Goal: Task Accomplishment & Management: Use online tool/utility

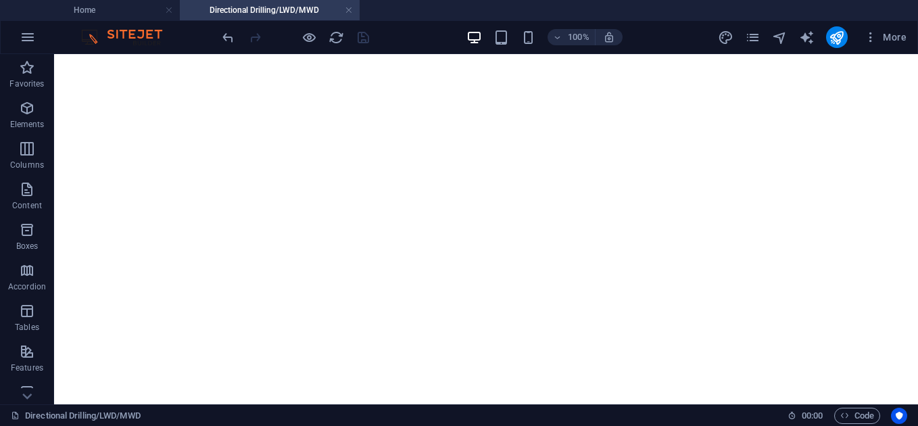
scroll to position [1533, 0]
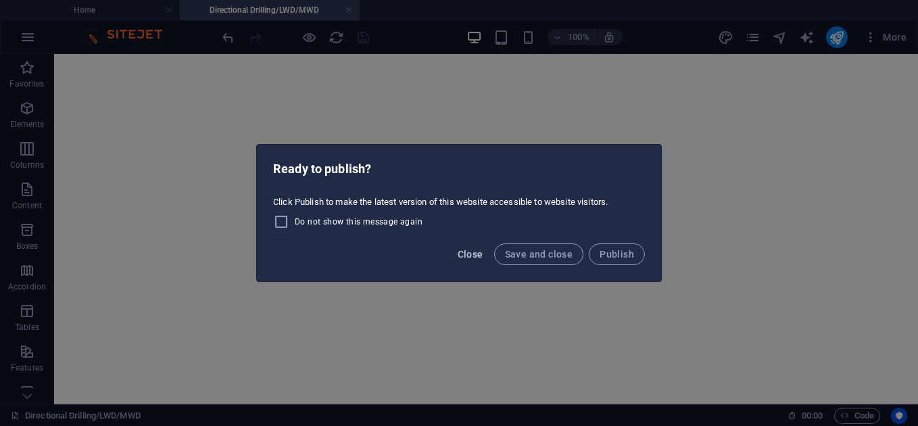
click at [463, 250] on span "Close" at bounding box center [470, 254] width 26 height 11
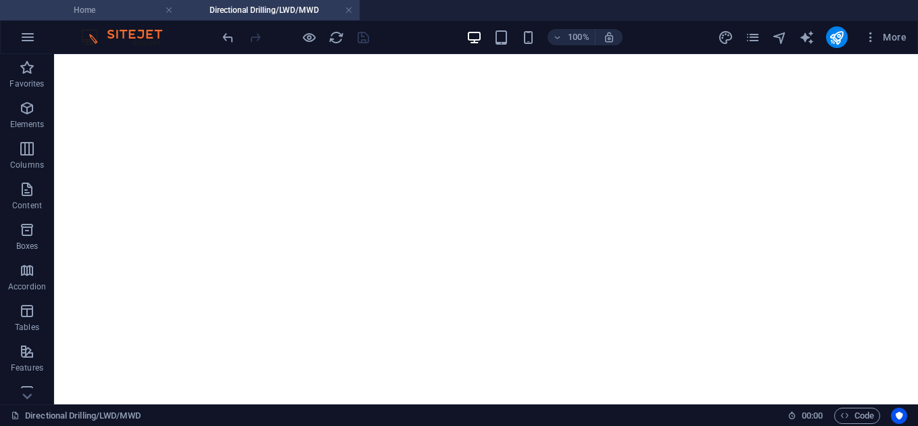
click at [74, 9] on h4 "Home" at bounding box center [90, 10] width 180 height 15
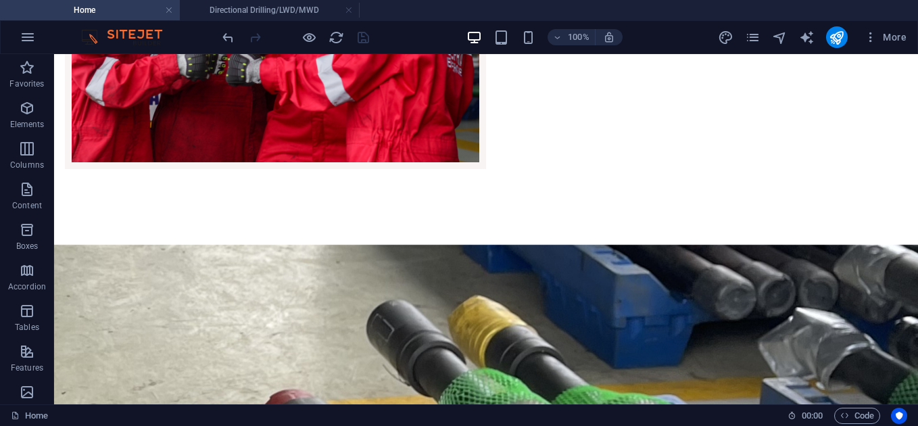
scroll to position [0, 0]
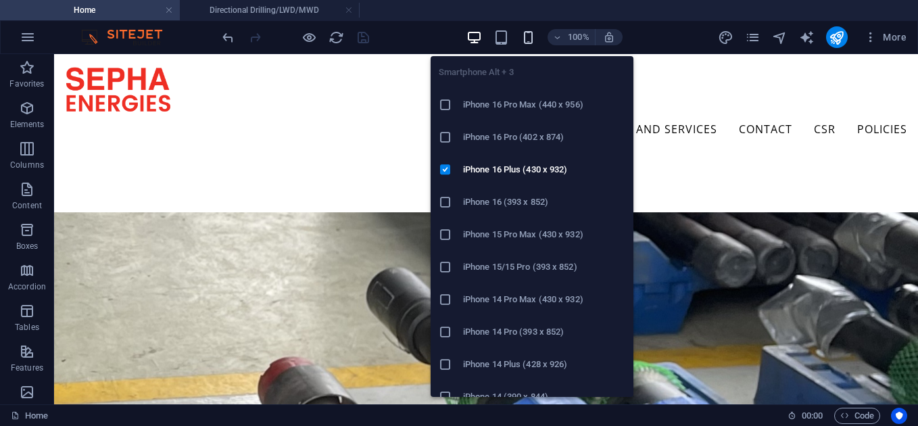
click at [528, 38] on icon "button" at bounding box center [528, 38] width 16 height 16
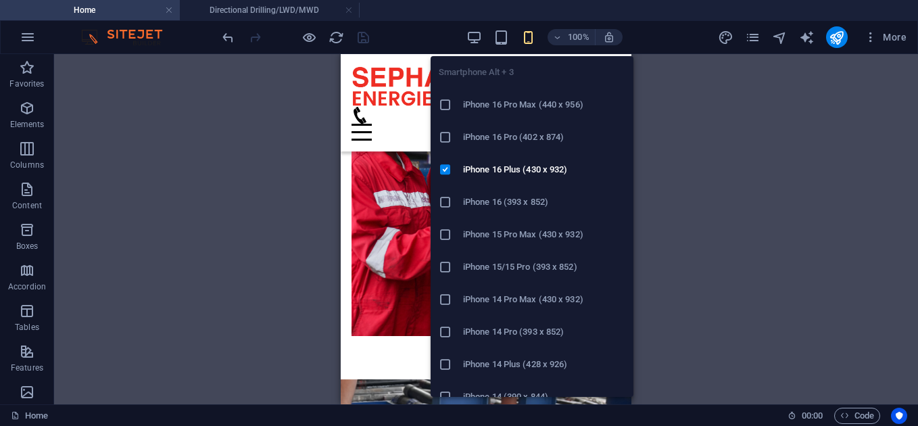
scroll to position [1870, 0]
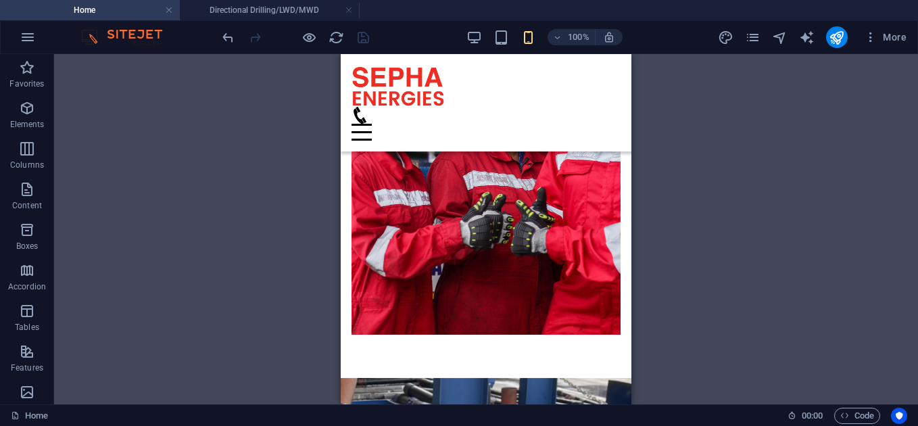
click at [305, 224] on div "H1 Banner Banner Container Menu Menu Bar Text Content Marquee Spacer Text HTML …" at bounding box center [485, 229] width 863 height 350
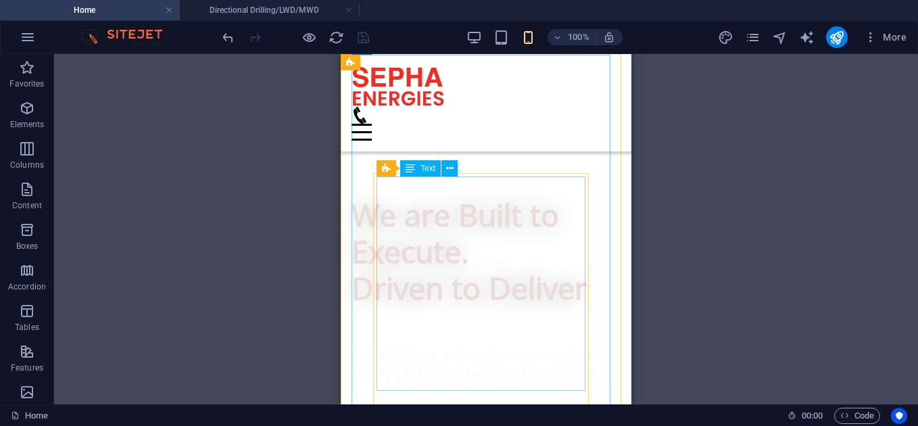
scroll to position [740, 0]
click at [475, 178] on button at bounding box center [481, 169] width 16 height 16
drag, startPoint x: 816, startPoint y: 232, endPoint x: 355, endPoint y: 184, distance: 463.2
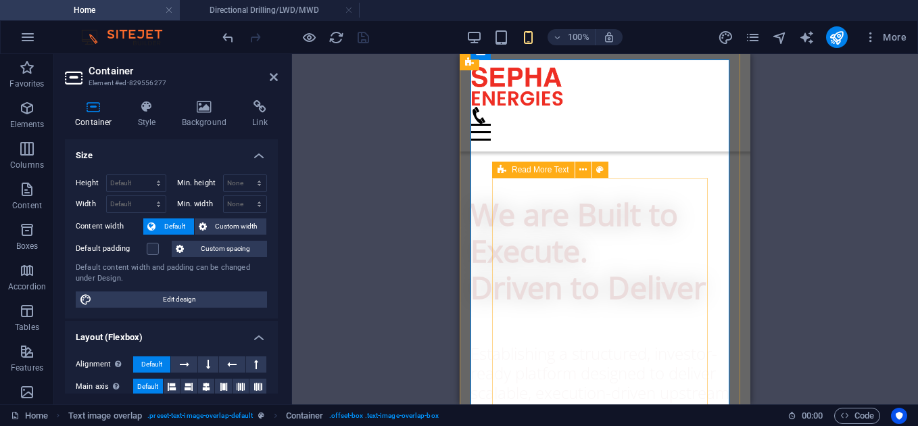
click at [505, 171] on icon at bounding box center [501, 169] width 9 height 16
select select "px"
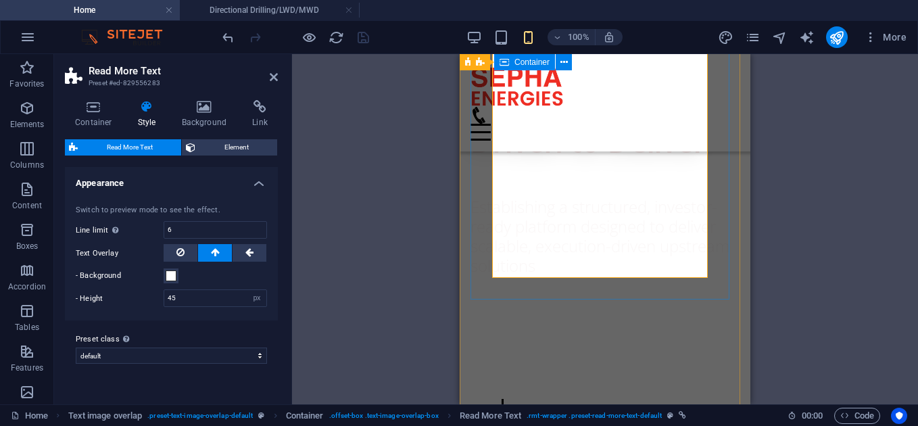
scroll to position [848, 0]
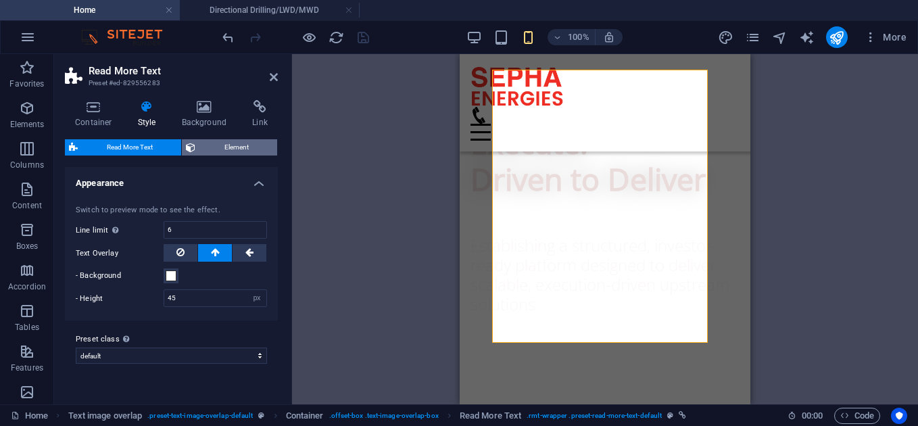
click at [196, 145] on button "Element" at bounding box center [229, 147] width 95 height 16
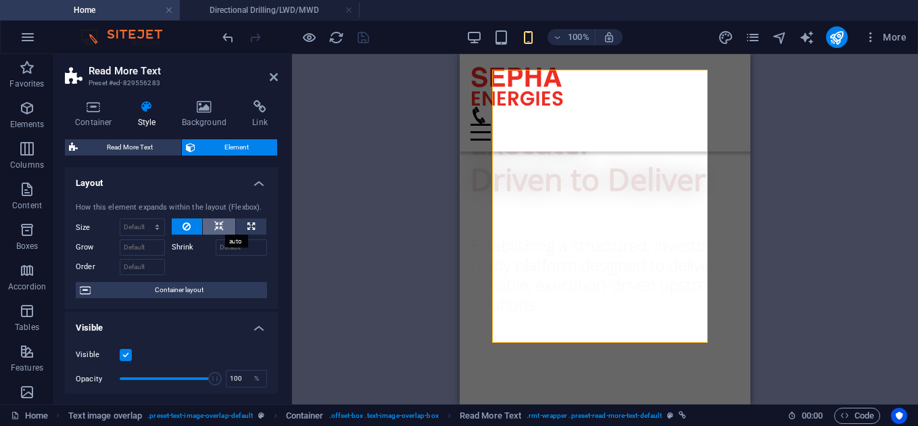
click at [218, 232] on icon at bounding box center [218, 226] width 9 height 16
click at [237, 230] on button at bounding box center [251, 226] width 30 height 16
type input "100"
select select "%"
click at [182, 229] on icon at bounding box center [186, 226] width 8 height 16
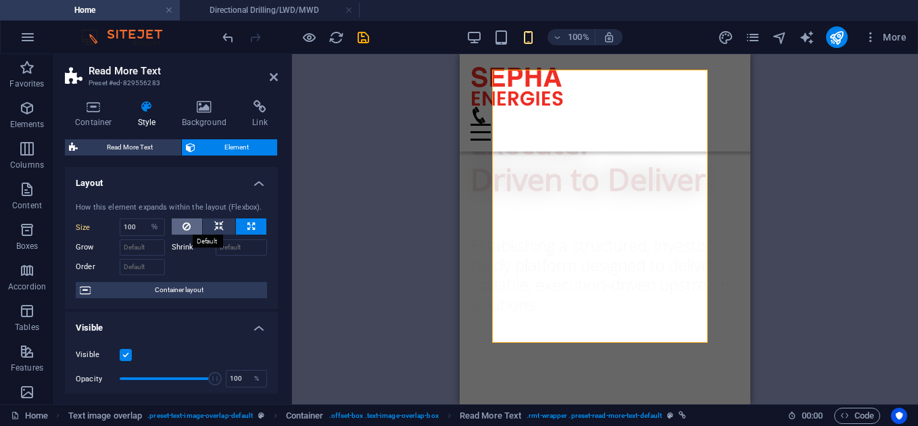
select select "DISABLED_OPTION_VALUE"
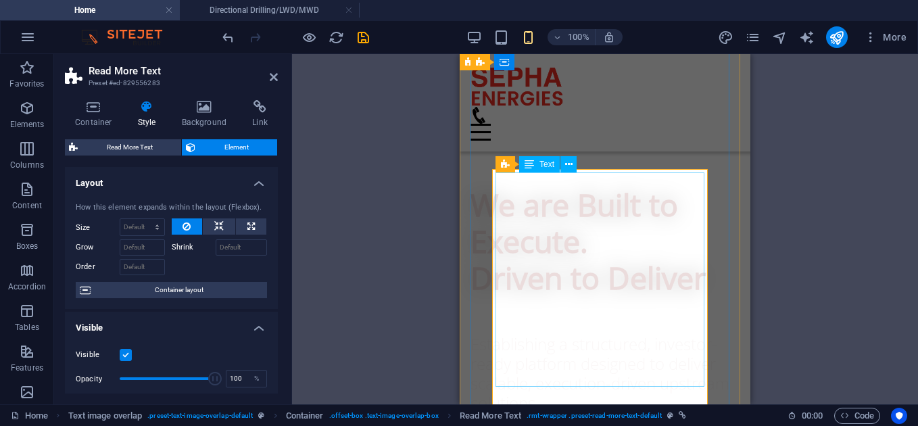
scroll to position [749, 0]
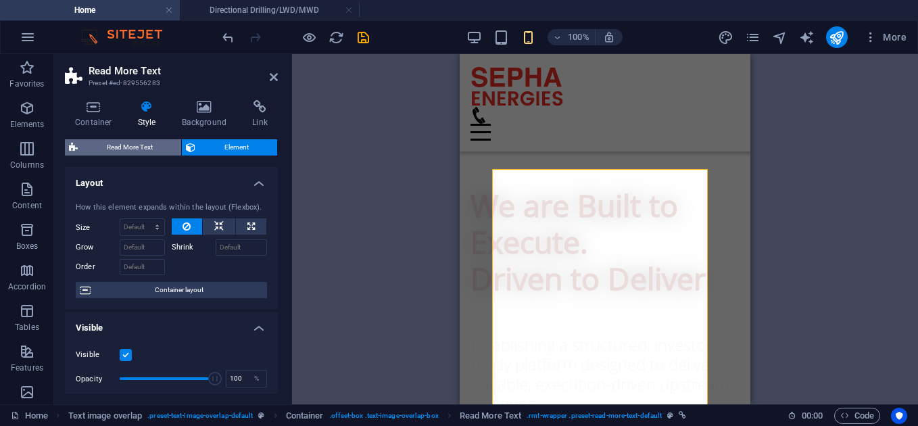
click at [149, 147] on span "Read More Text" at bounding box center [129, 147] width 95 height 16
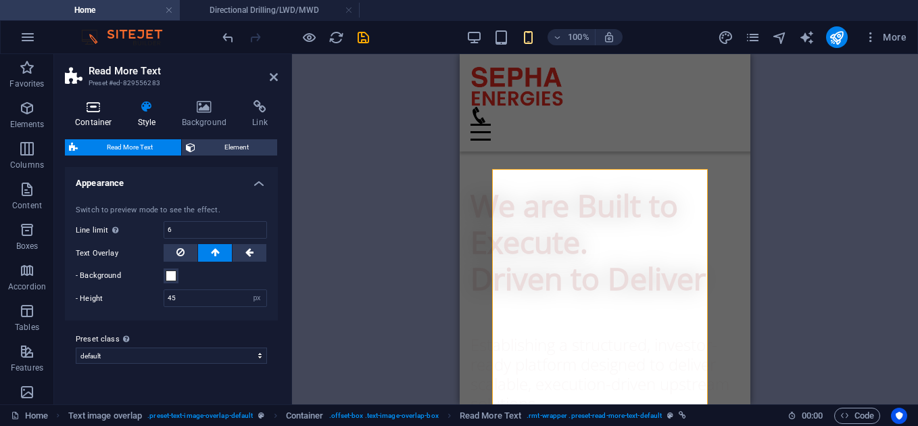
click at [107, 109] on icon at bounding box center [93, 107] width 57 height 14
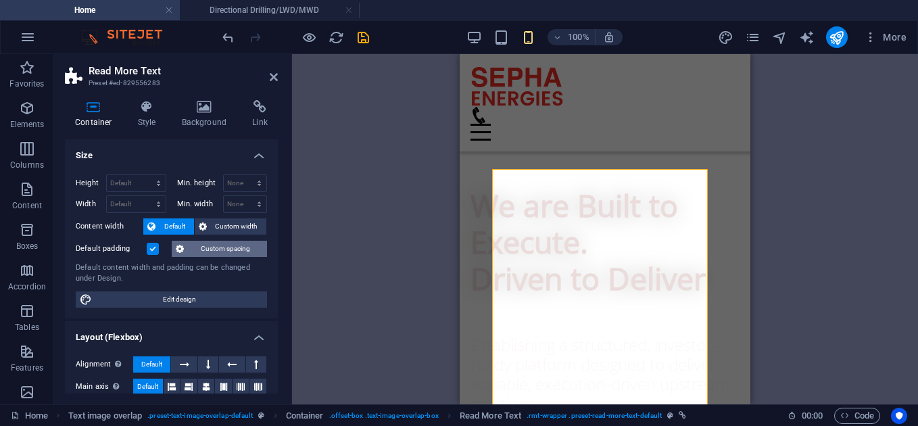
click at [218, 244] on span "Custom spacing" at bounding box center [225, 249] width 75 height 16
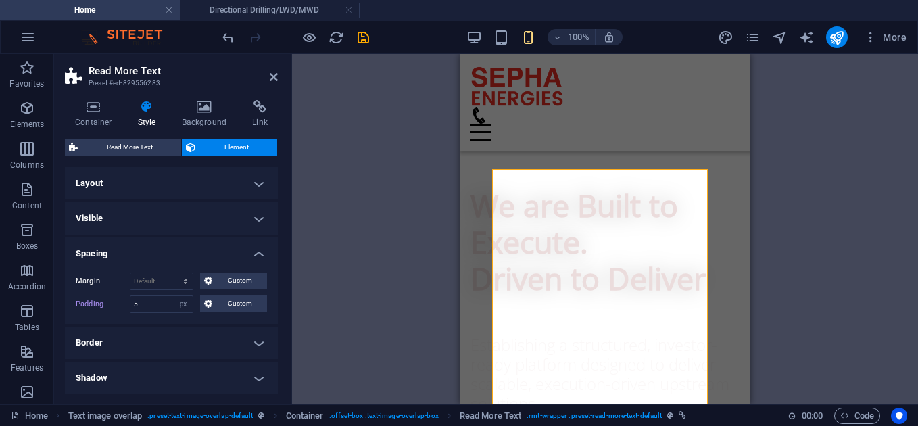
click at [254, 178] on h4 "Layout" at bounding box center [171, 183] width 213 height 32
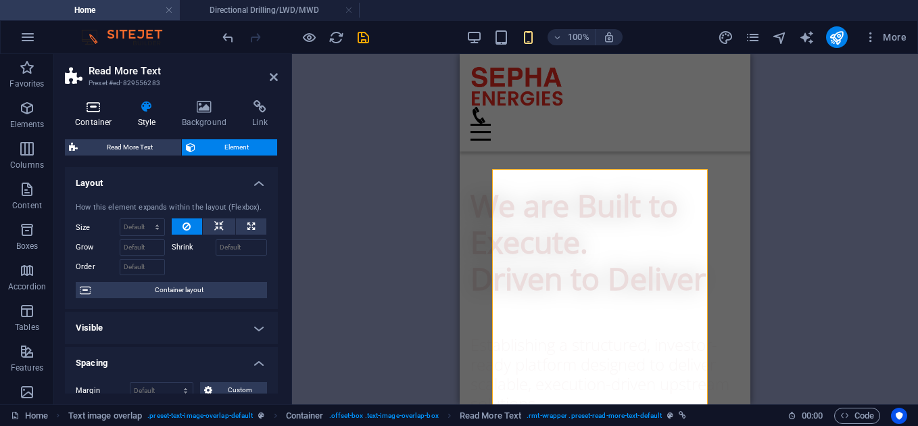
click at [103, 121] on h4 "Container" at bounding box center [96, 114] width 63 height 28
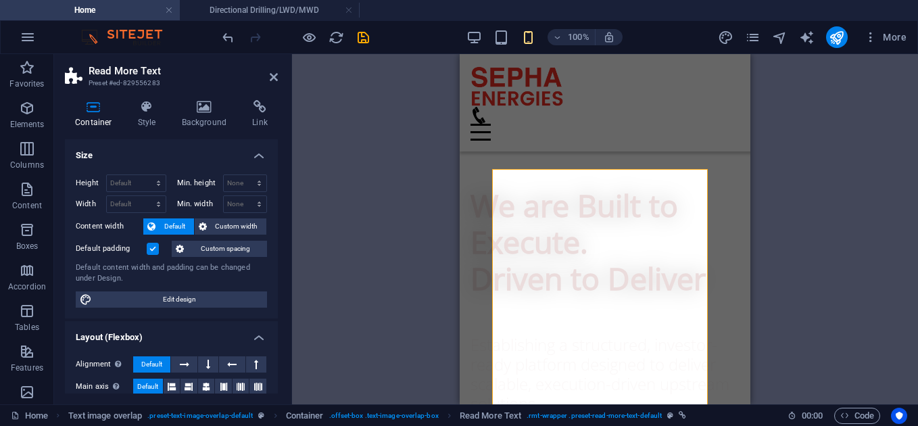
click at [151, 245] on label at bounding box center [153, 249] width 12 height 12
click at [0, 0] on input "Default padding" at bounding box center [0, 0] width 0 height 0
click at [226, 226] on span "Custom width" at bounding box center [237, 226] width 52 height 16
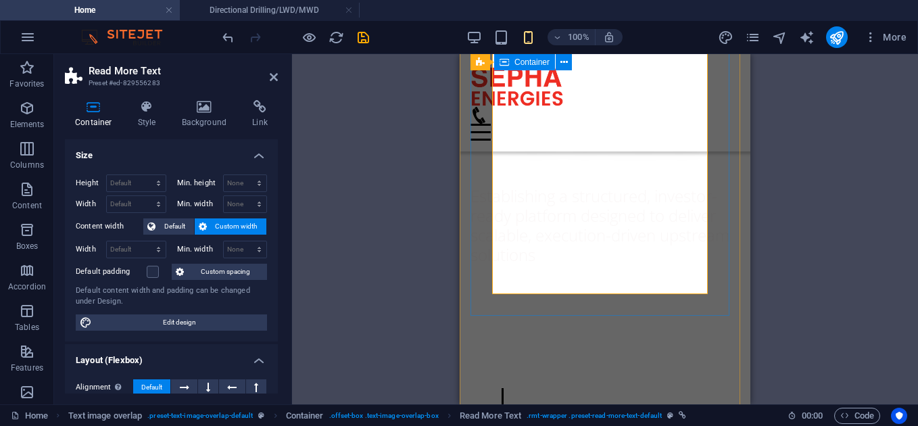
scroll to position [898, 0]
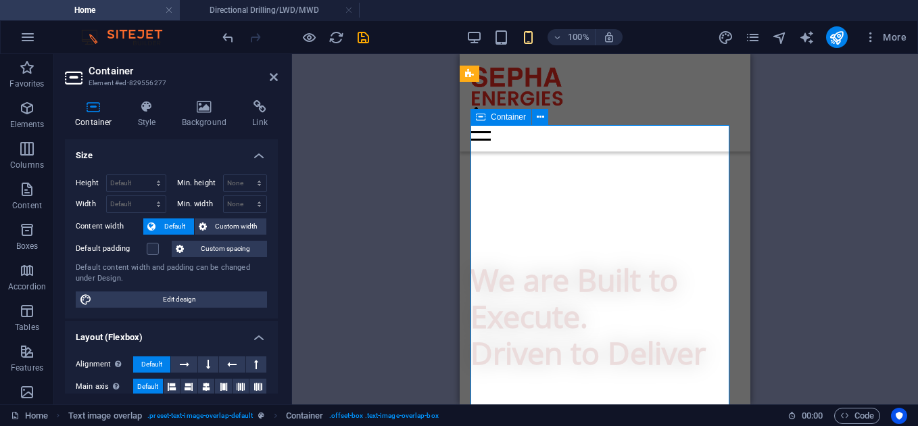
scroll to position [663, 0]
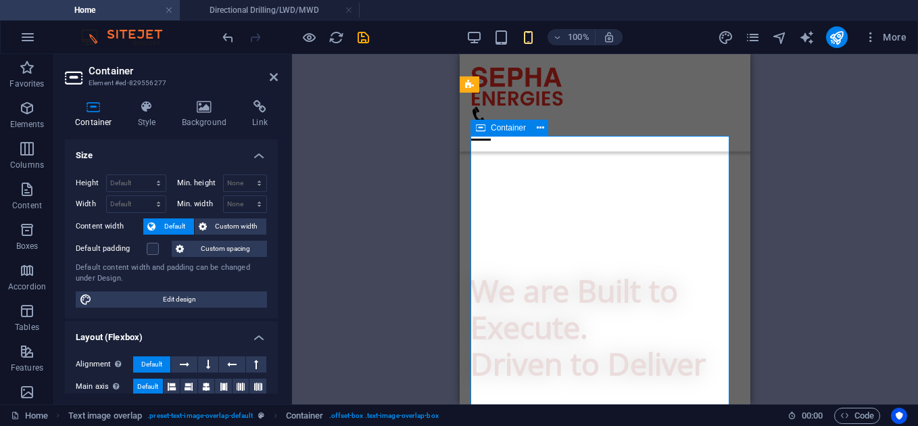
click at [218, 228] on span "Custom width" at bounding box center [237, 226] width 52 height 16
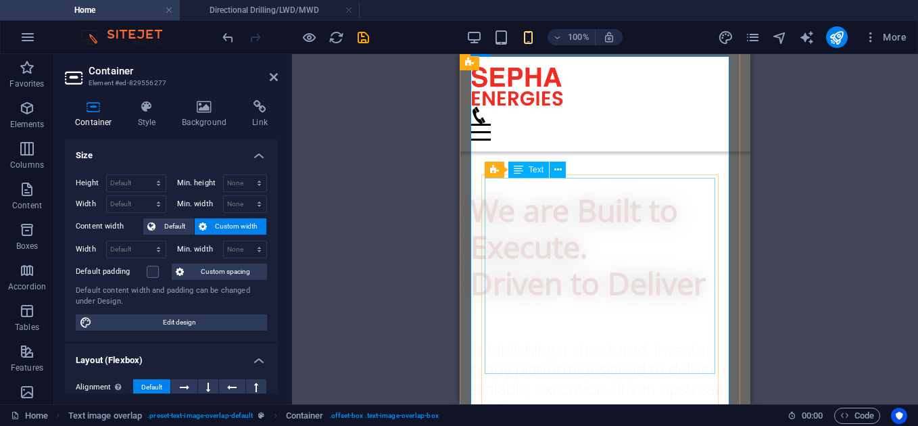
scroll to position [745, 0]
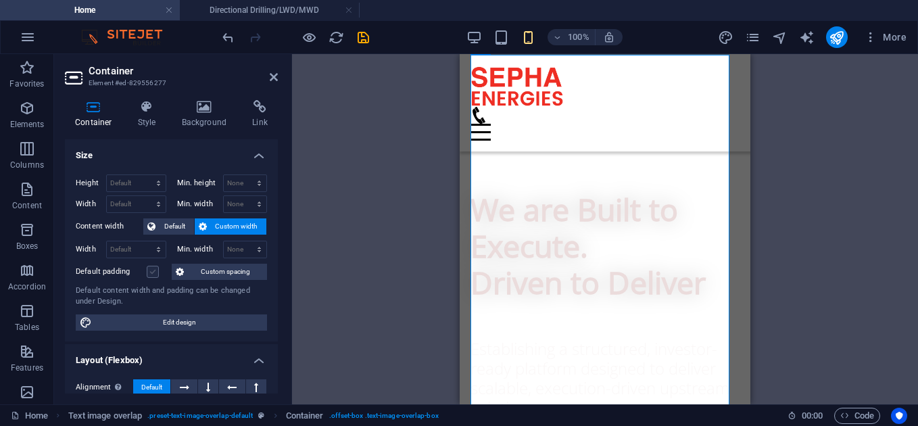
click at [153, 268] on label at bounding box center [153, 272] width 12 height 12
click at [0, 0] on input "Default padding" at bounding box center [0, 0] width 0 height 0
click at [153, 268] on label at bounding box center [153, 272] width 12 height 12
click at [0, 0] on input "Default padding" at bounding box center [0, 0] width 0 height 0
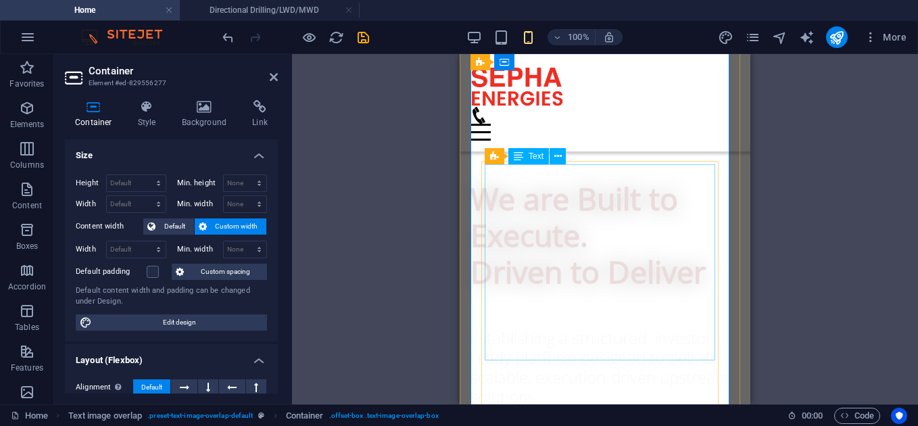
scroll to position [755, 0]
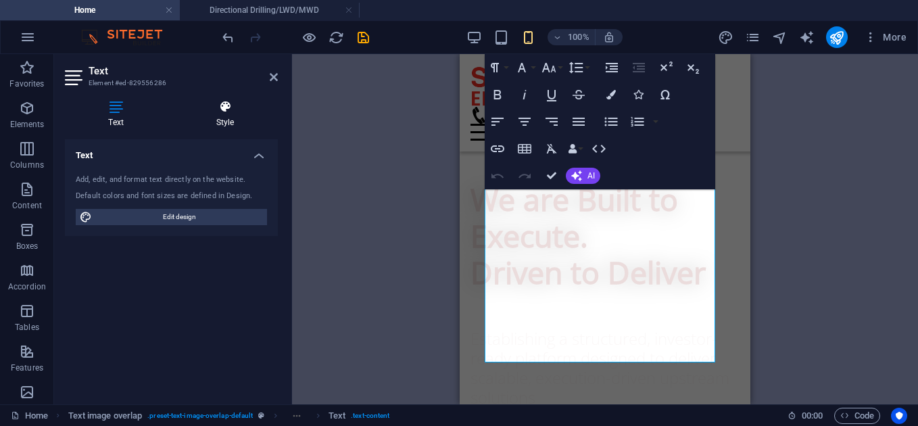
click at [217, 107] on icon at bounding box center [224, 107] width 105 height 14
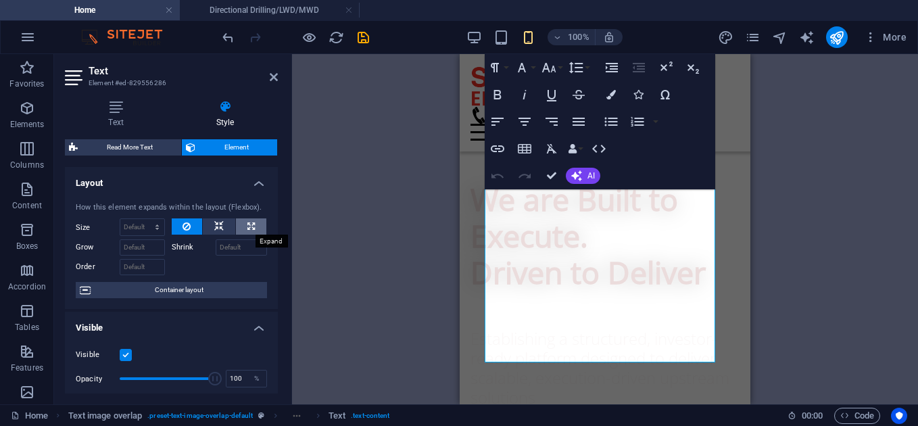
click at [243, 232] on button at bounding box center [251, 226] width 30 height 16
type input "100"
select select "%"
click at [220, 224] on icon at bounding box center [218, 226] width 9 height 16
select select "DISABLED_OPTION_VALUE"
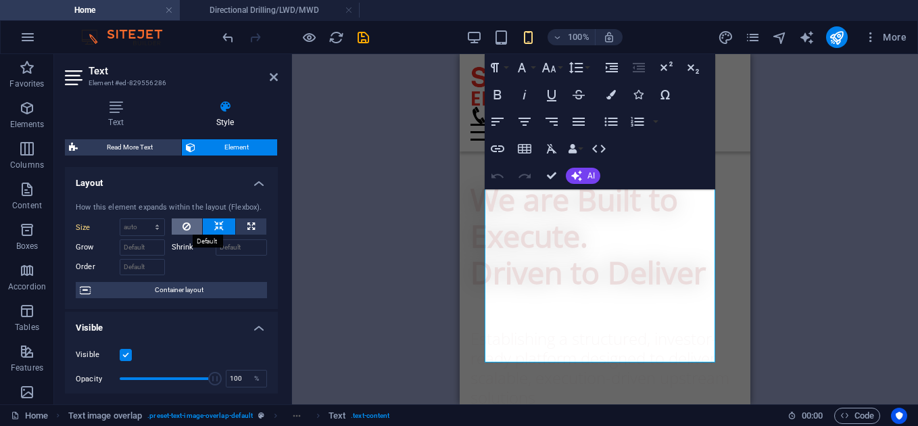
click at [178, 226] on button at bounding box center [187, 226] width 31 height 16
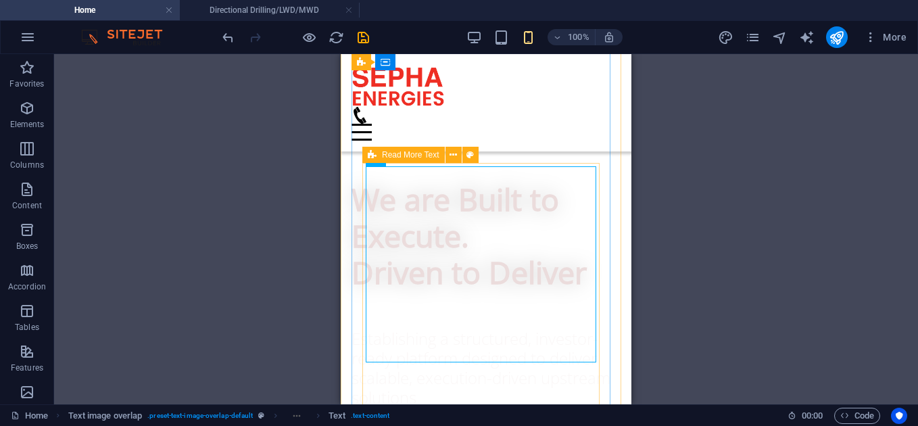
click at [388, 157] on span "Read More Text" at bounding box center [410, 155] width 57 height 8
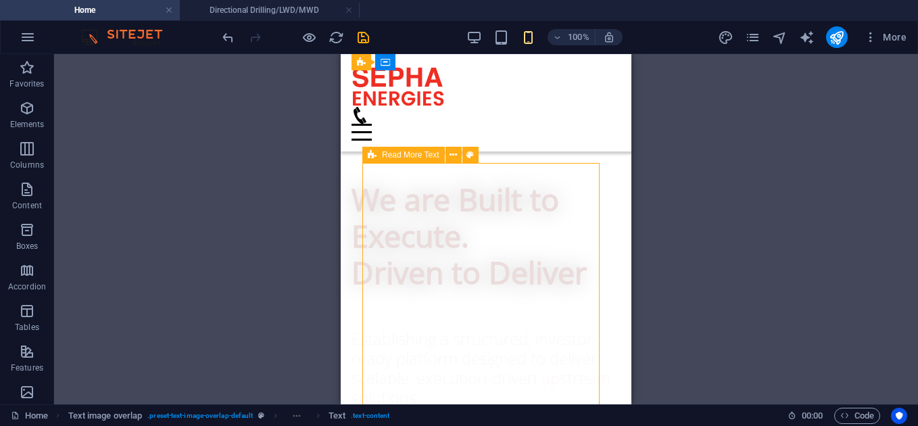
click at [388, 157] on span "Read More Text" at bounding box center [410, 155] width 57 height 8
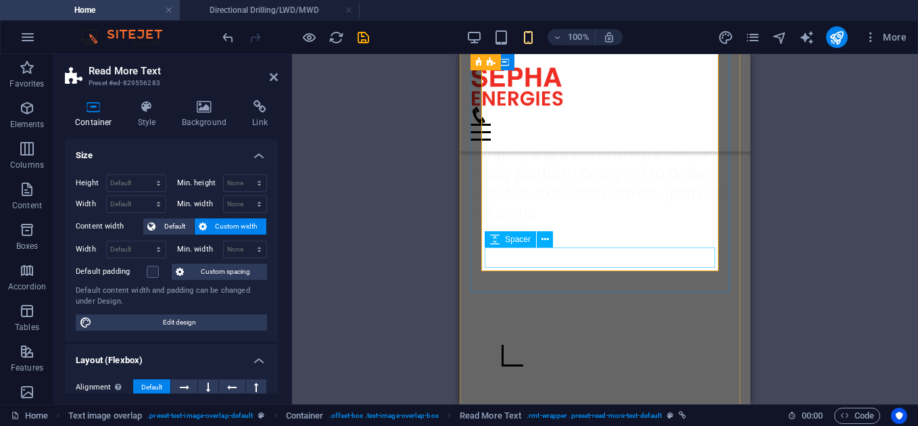
scroll to position [901, 0]
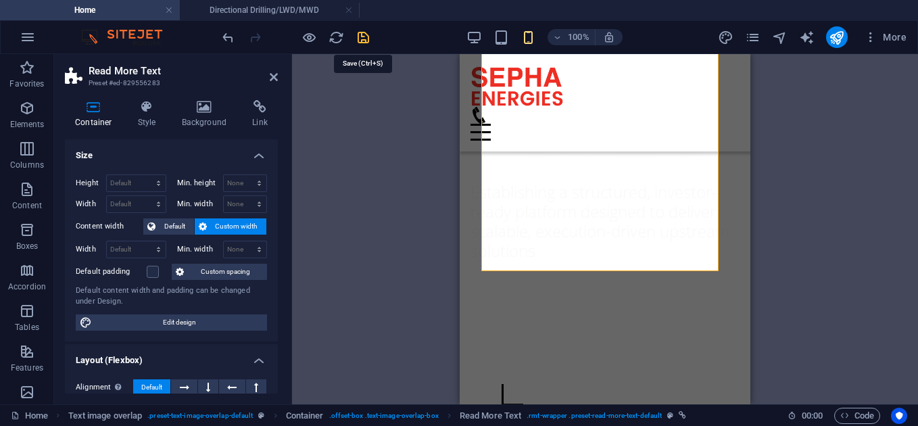
click at [358, 33] on icon "save" at bounding box center [363, 38] width 16 height 16
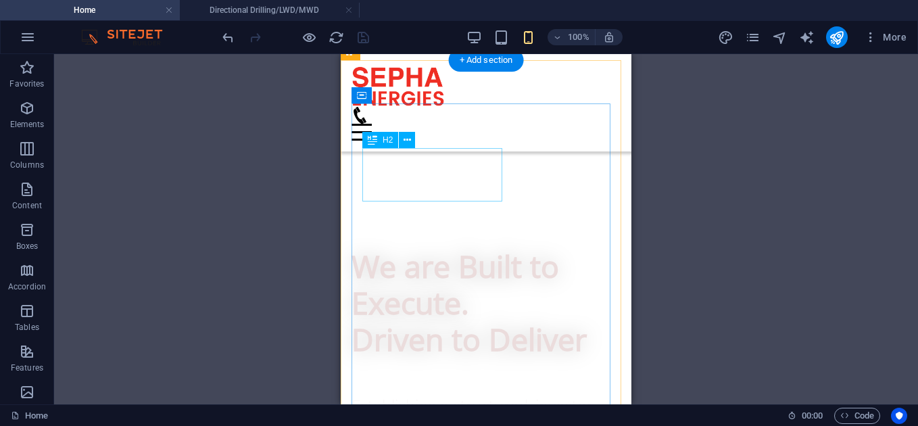
scroll to position [751, 0]
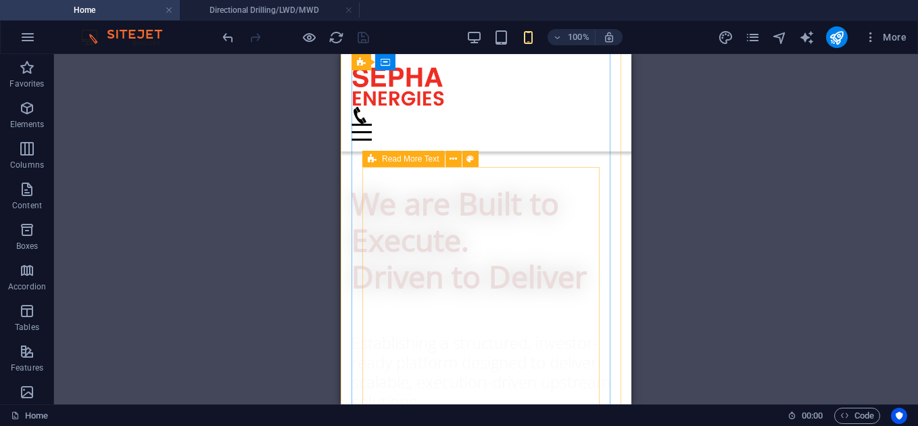
click at [386, 157] on span "Read More Text" at bounding box center [410, 159] width 57 height 8
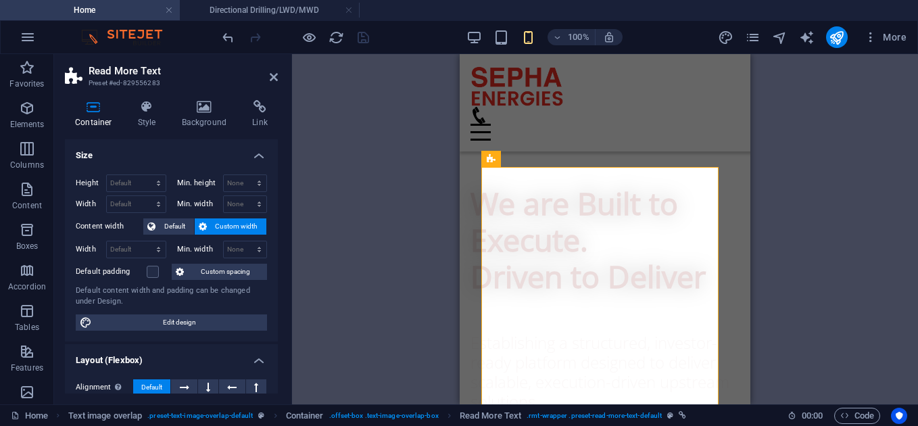
click at [239, 220] on span "Custom width" at bounding box center [237, 226] width 52 height 16
click at [216, 270] on span "Custom spacing" at bounding box center [225, 272] width 75 height 16
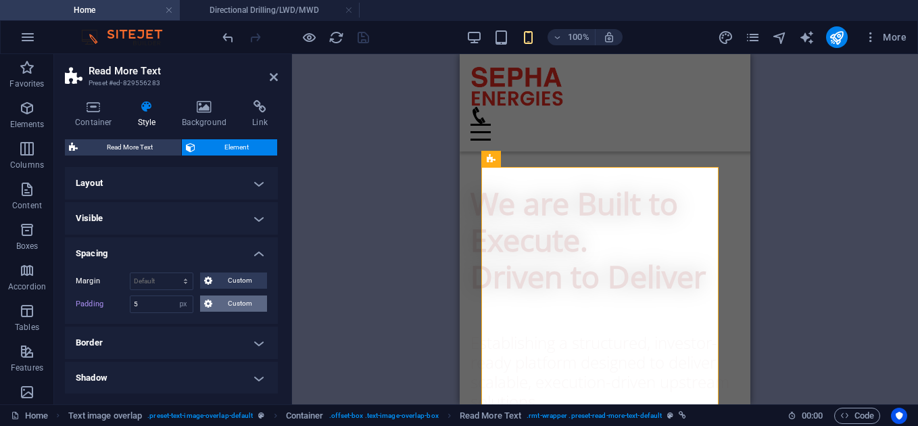
click at [236, 297] on span "Custom" at bounding box center [239, 303] width 47 height 16
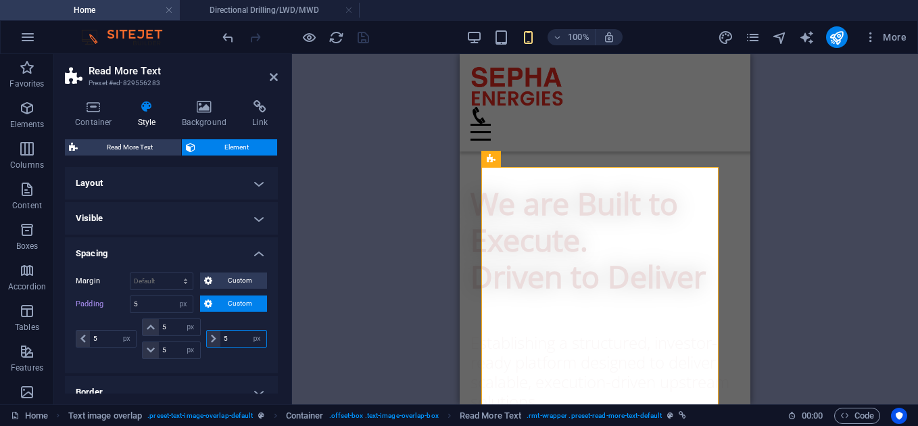
click at [233, 339] on input "5" at bounding box center [243, 338] width 46 height 16
drag, startPoint x: 233, startPoint y: 339, endPoint x: 200, endPoint y: 331, distance: 34.1
click at [200, 331] on div "5 px rem % vh vw 5 px rem % vh vw 5 px rem % vh vw 5 px rem % vh vw" at bounding box center [171, 338] width 191 height 41
type input "0"
select select "DISABLED_OPTION_VALUE"
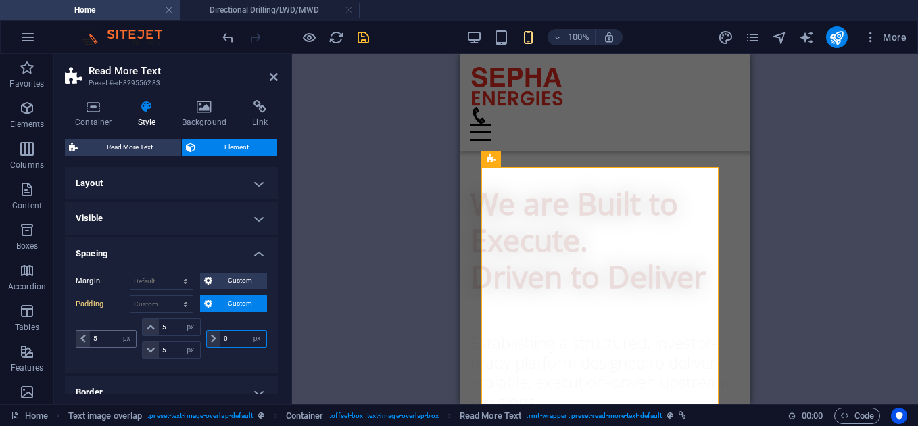
type input "0"
drag, startPoint x: 103, startPoint y: 337, endPoint x: 64, endPoint y: 335, distance: 39.2
click at [64, 335] on div "Container Style Background Link Size Height Default px rem % vh vw Min. height …" at bounding box center [171, 246] width 234 height 315
type input "0"
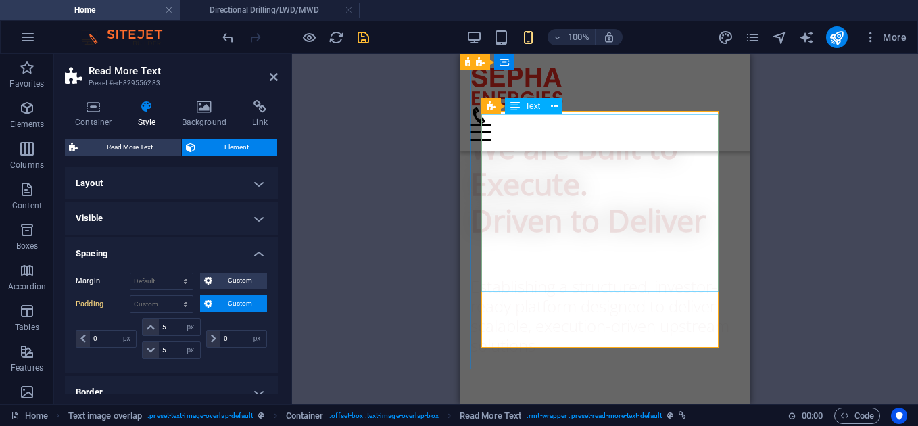
scroll to position [806, 0]
click at [218, 308] on span "Custom" at bounding box center [239, 303] width 47 height 16
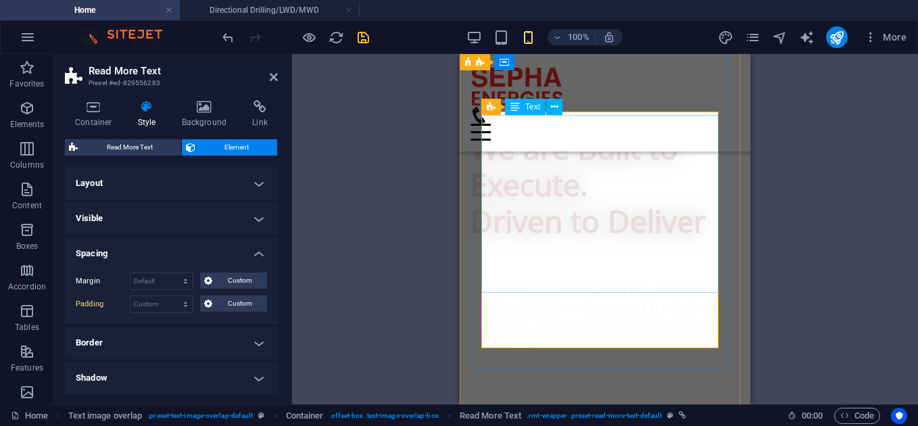
scroll to position [761, 0]
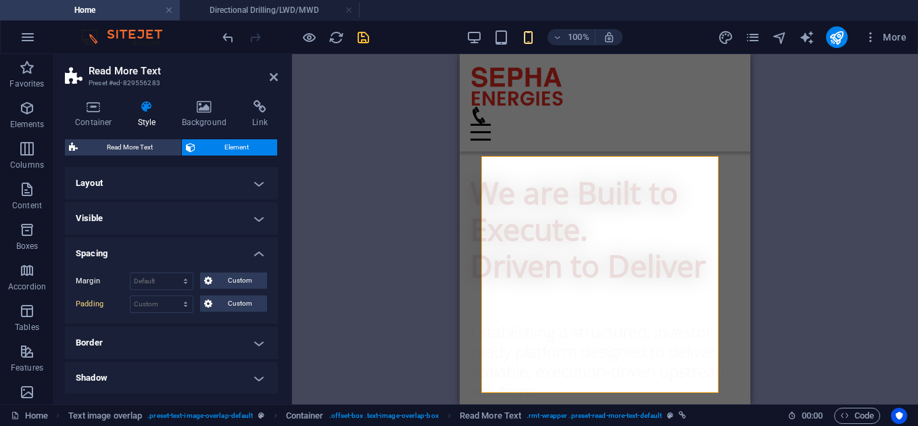
click at [86, 131] on div "Container Style Background Link Size Height Default px rem % vh vw Min. height …" at bounding box center [171, 246] width 213 height 293
click at [263, 183] on h4 "Layout" at bounding box center [171, 183] width 213 height 32
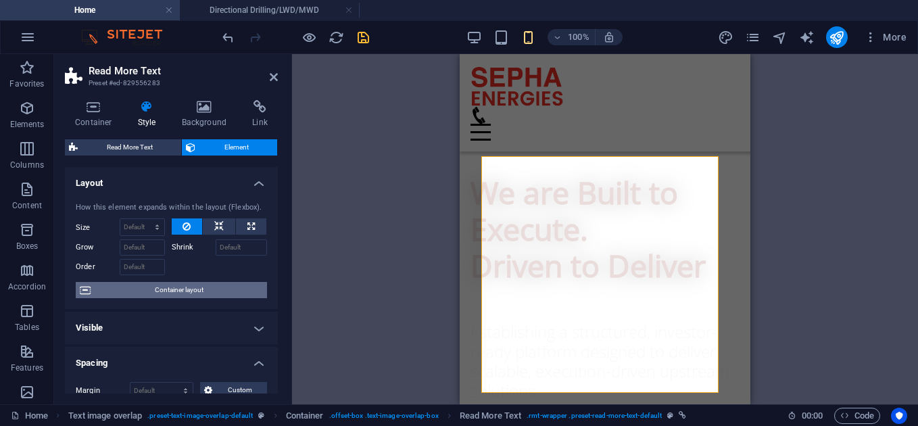
click at [180, 290] on span "Container layout" at bounding box center [179, 290] width 168 height 16
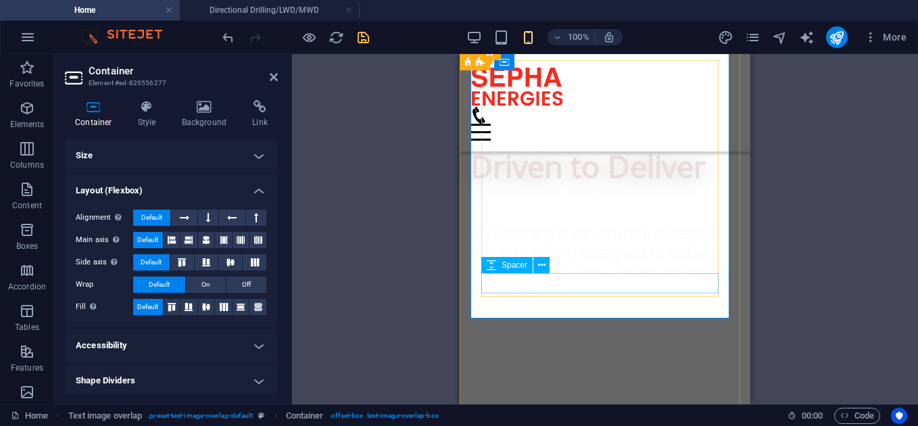
scroll to position [824, 0]
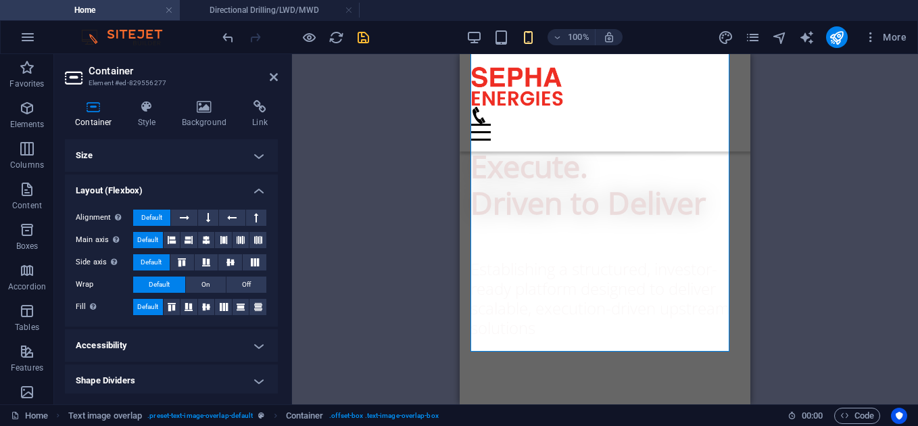
click at [253, 162] on h4 "Size" at bounding box center [171, 155] width 213 height 32
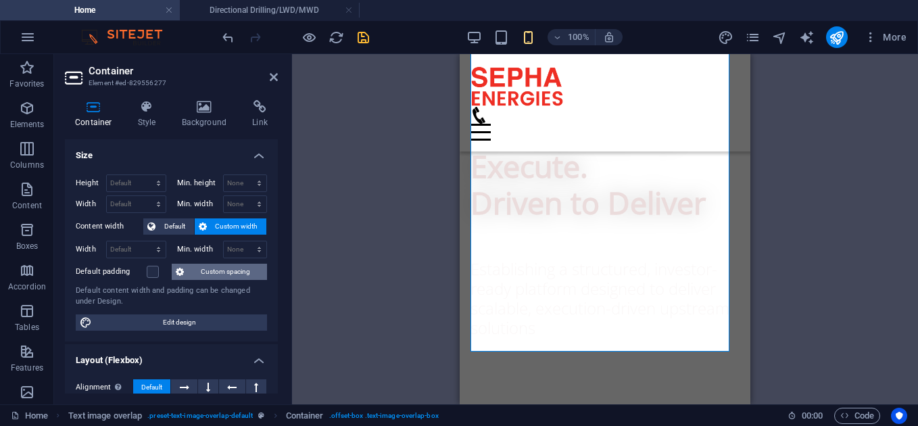
click at [207, 278] on span "Custom spacing" at bounding box center [225, 272] width 75 height 16
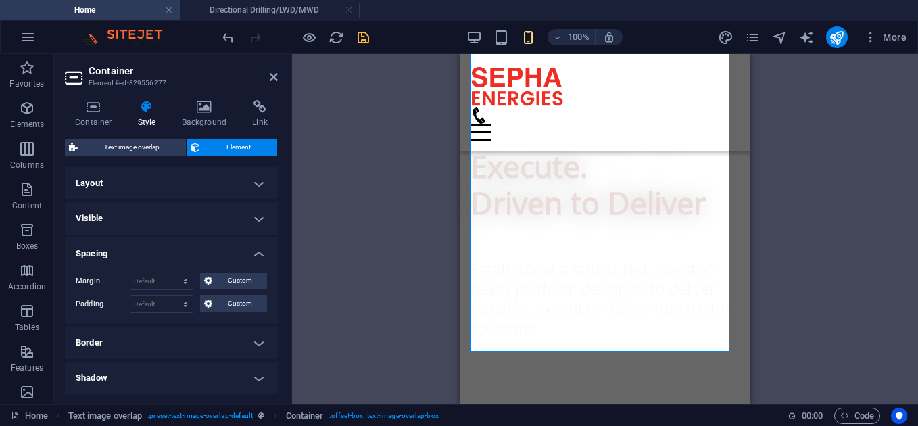
click at [251, 253] on h4 "Spacing" at bounding box center [171, 249] width 213 height 24
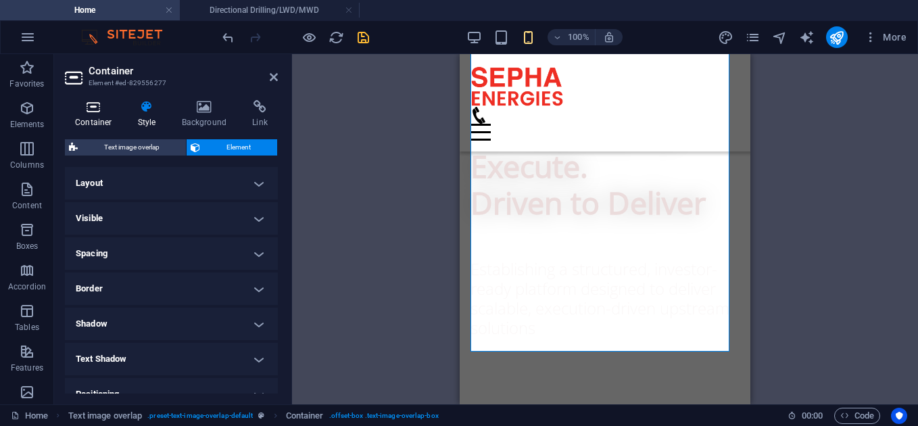
click at [92, 119] on h4 "Container" at bounding box center [96, 114] width 63 height 28
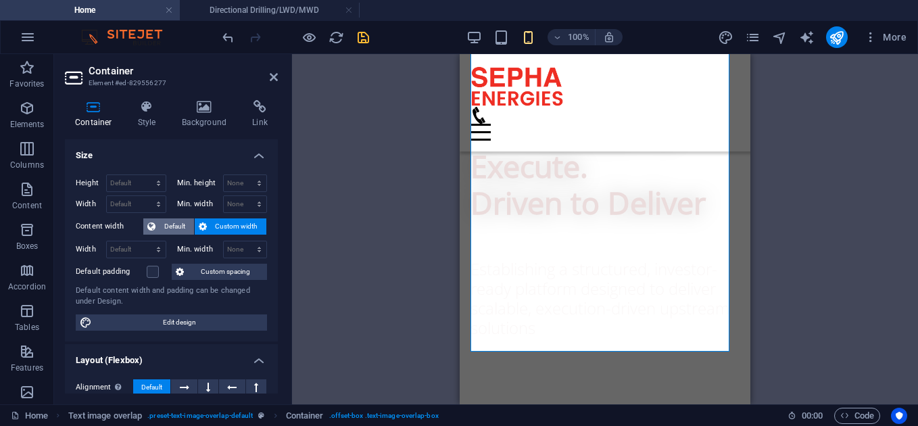
click at [178, 229] on span "Default" at bounding box center [174, 226] width 30 height 16
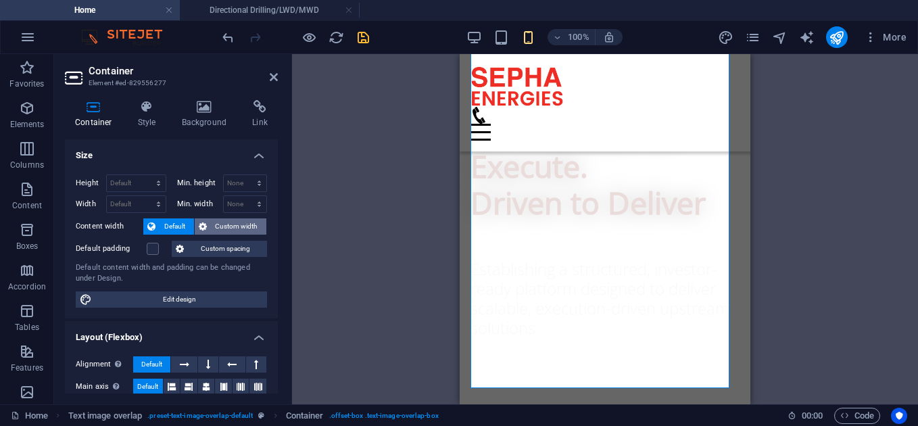
click at [230, 226] on span "Custom width" at bounding box center [237, 226] width 52 height 16
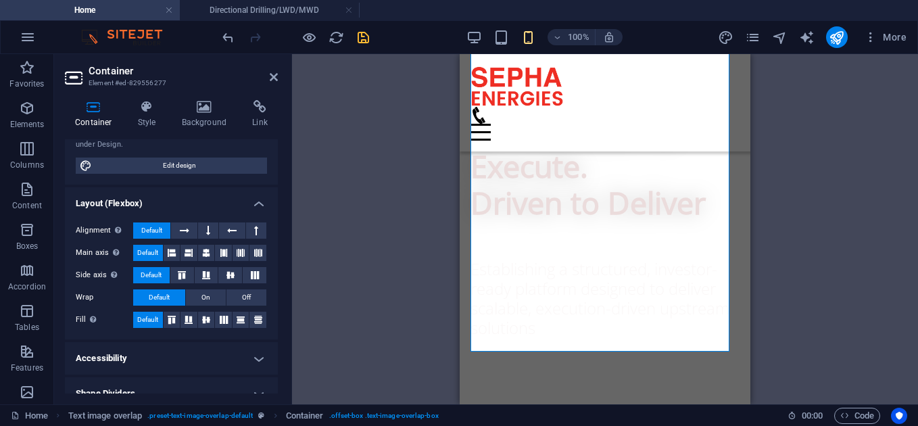
scroll to position [173, 0]
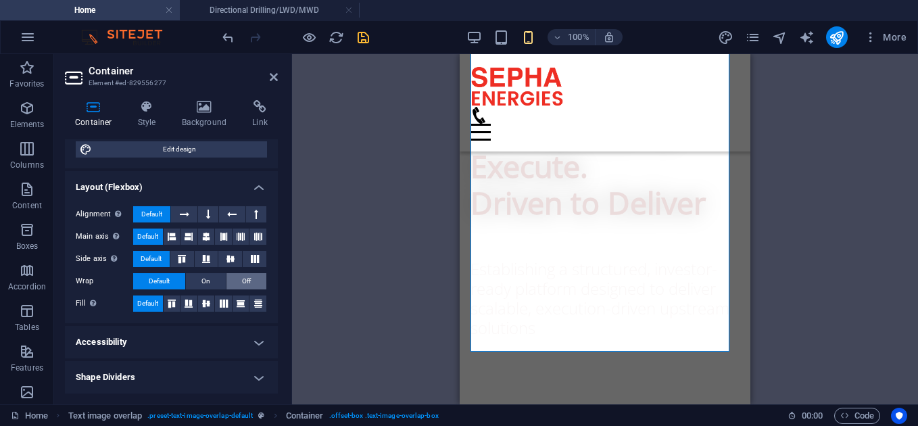
click at [243, 282] on span "Off" at bounding box center [246, 281] width 9 height 16
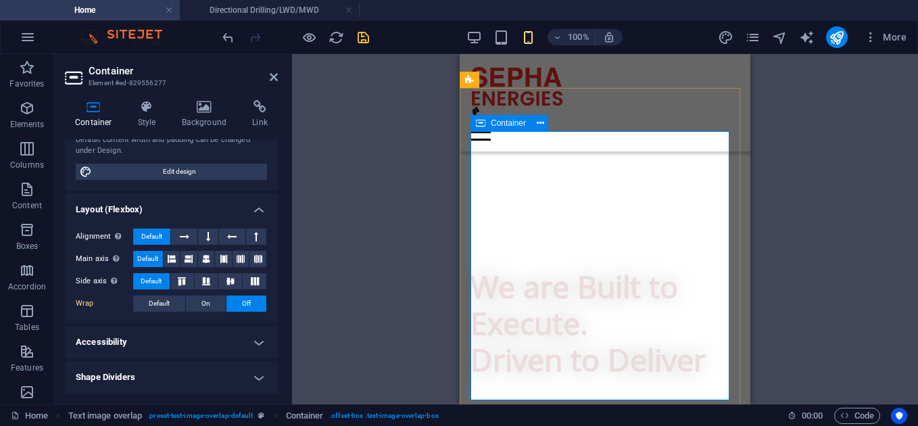
scroll to position [668, 0]
click at [157, 298] on span "Default" at bounding box center [159, 303] width 21 height 16
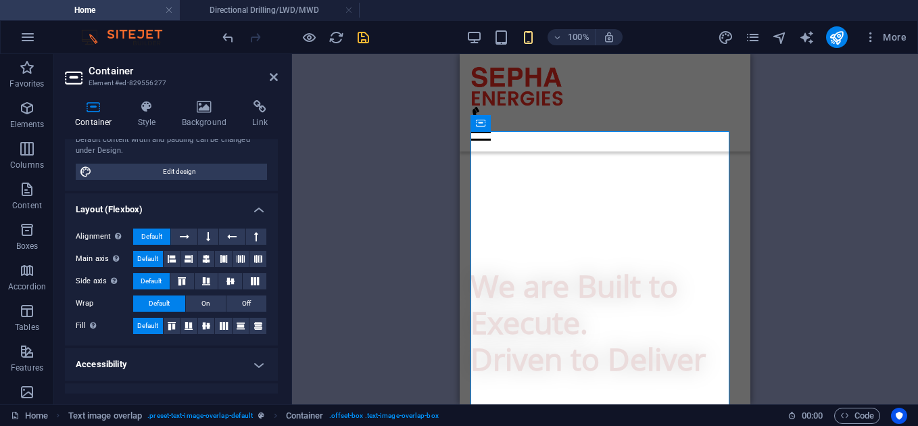
click at [258, 209] on h4 "Layout (Flexbox)" at bounding box center [171, 205] width 213 height 24
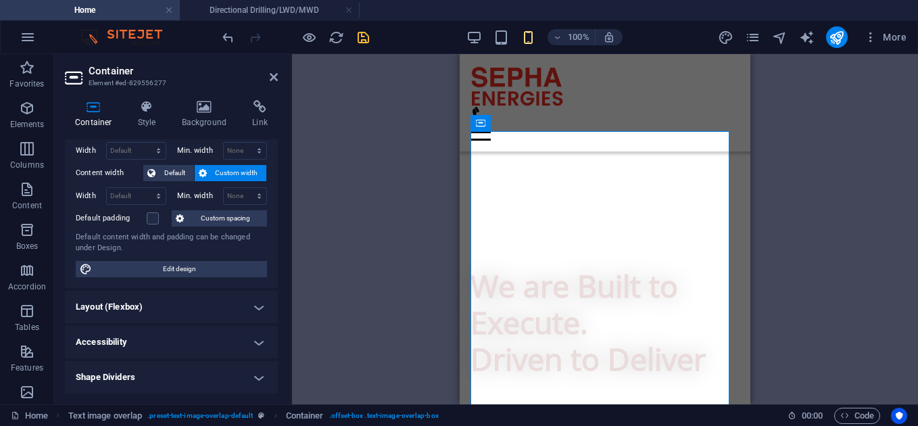
click at [259, 352] on h4 "Accessibility" at bounding box center [171, 342] width 213 height 32
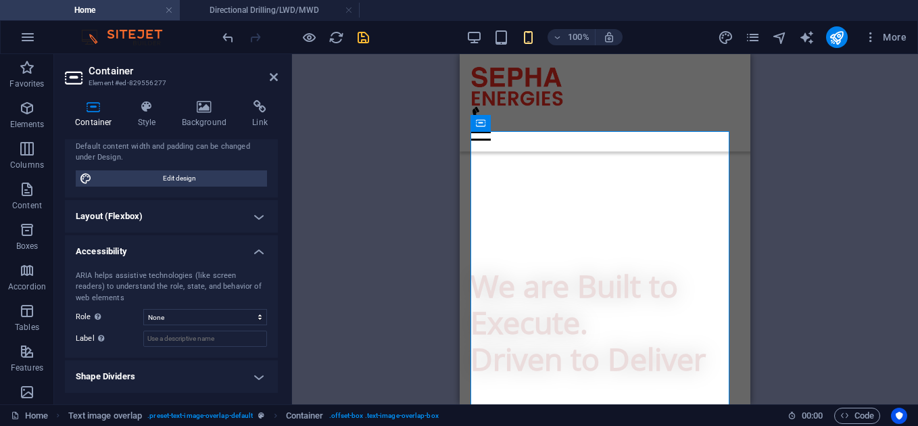
scroll to position [143, 0]
click at [255, 254] on h4 "Accessibility" at bounding box center [171, 248] width 213 height 24
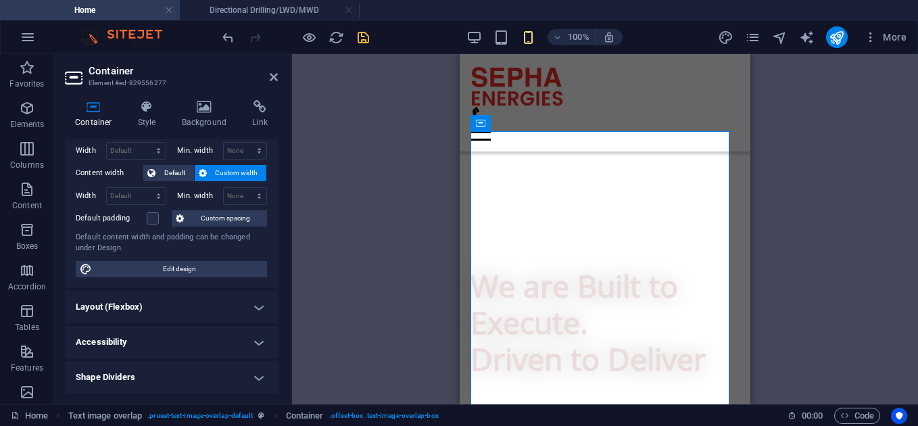
click at [253, 378] on h4 "Shape Dividers" at bounding box center [171, 377] width 213 height 32
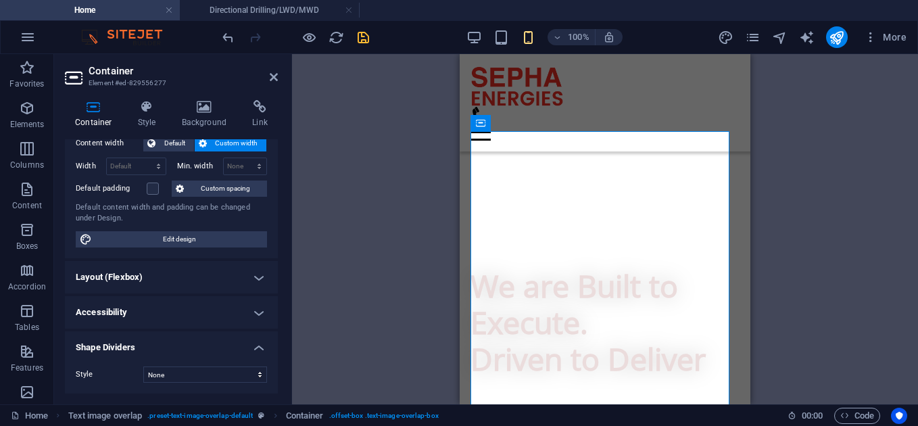
click at [259, 345] on h4 "Shape Dividers" at bounding box center [171, 343] width 213 height 24
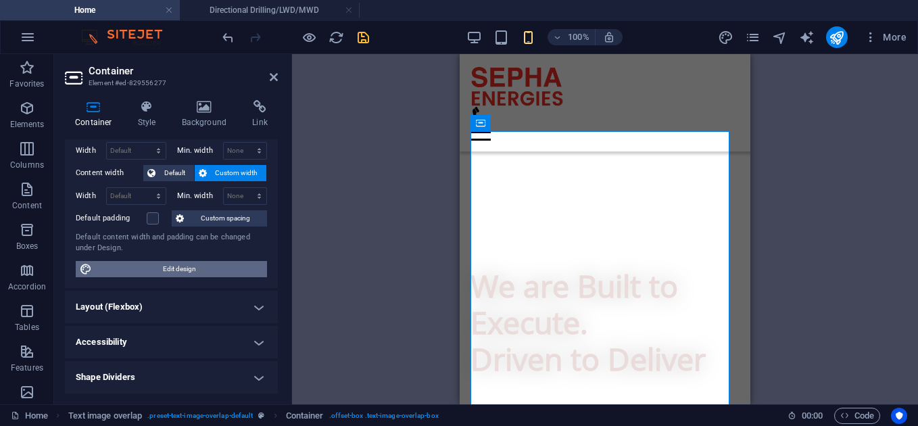
scroll to position [0, 0]
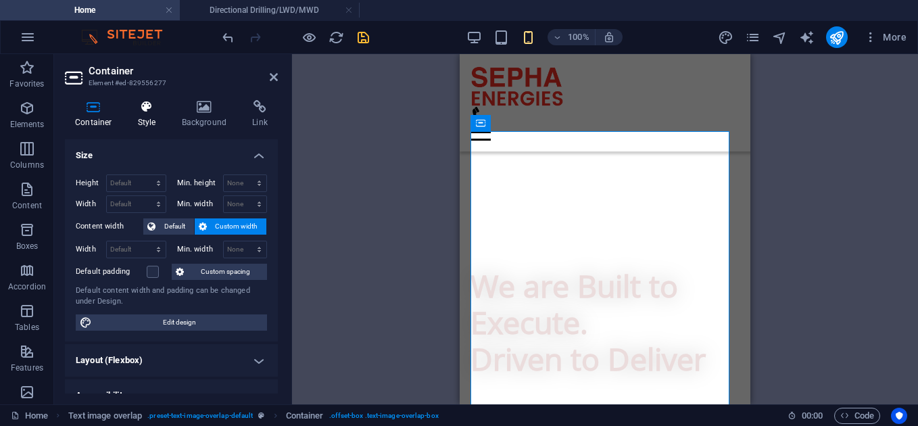
click at [160, 118] on h4 "Style" at bounding box center [150, 114] width 44 height 28
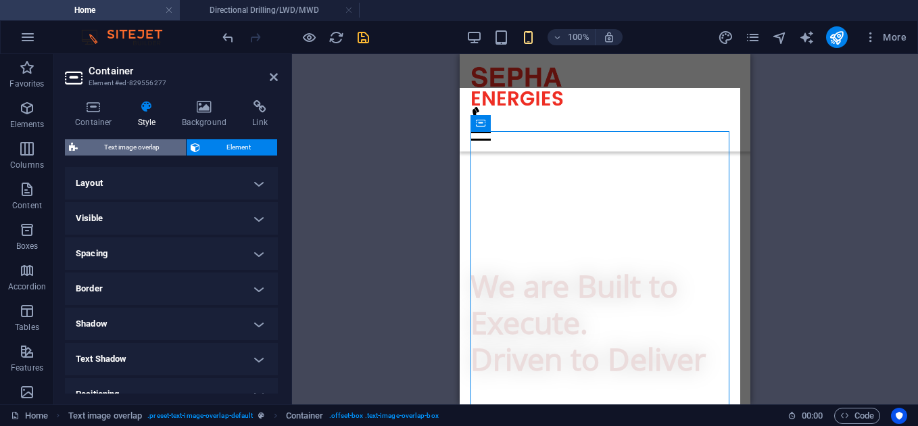
click at [158, 146] on span "Text image overlap" at bounding box center [132, 147] width 100 height 16
select select "rem"
select select "px"
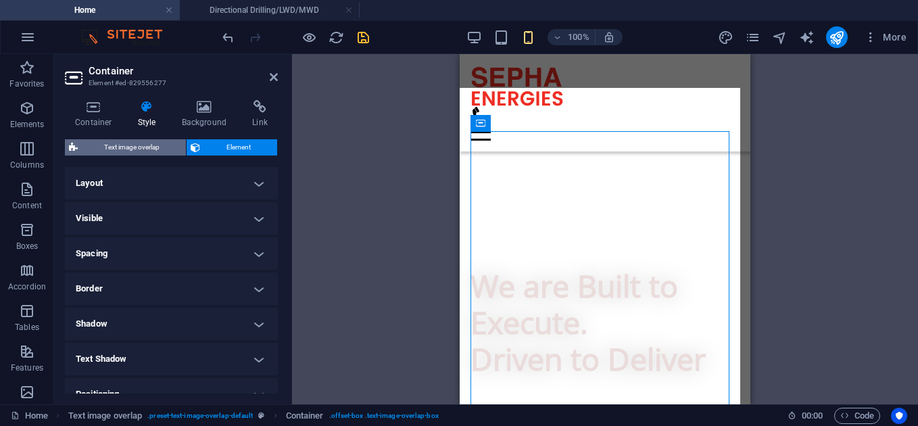
select select "rem"
select select "px"
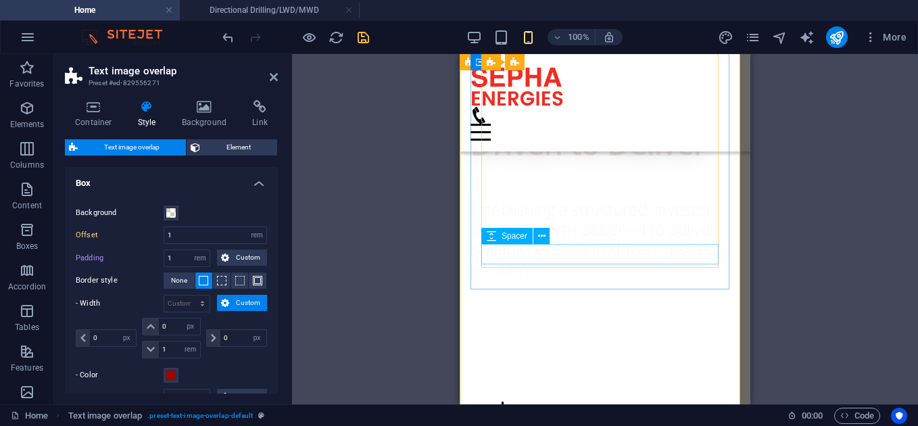
scroll to position [883, 0]
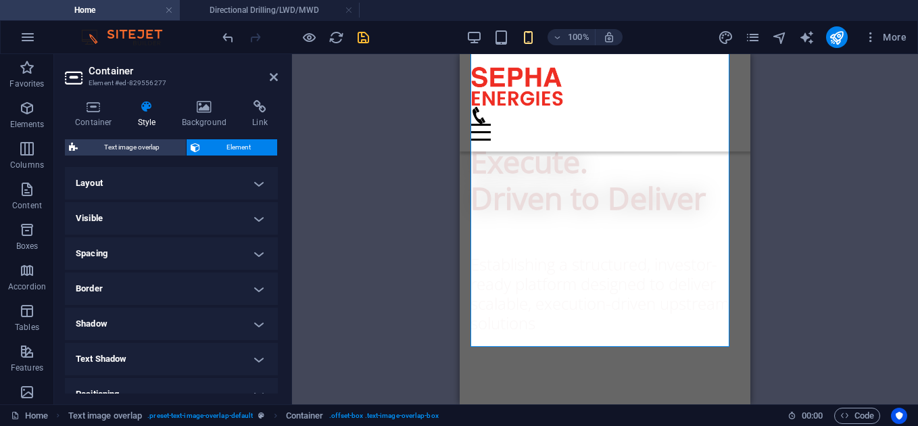
click at [258, 178] on h4 "Layout" at bounding box center [171, 183] width 213 height 32
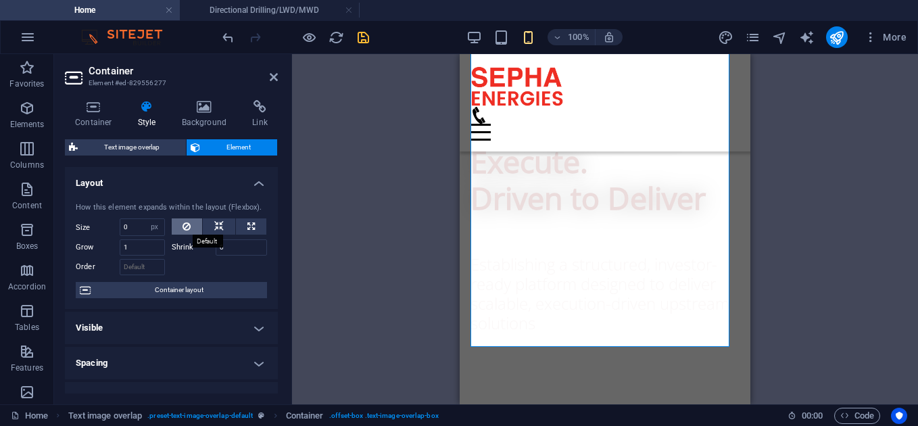
click at [183, 226] on icon at bounding box center [186, 226] width 8 height 16
type input "0"
select select "px"
click at [220, 226] on icon at bounding box center [218, 226] width 9 height 16
select select "DISABLED_OPTION_VALUE"
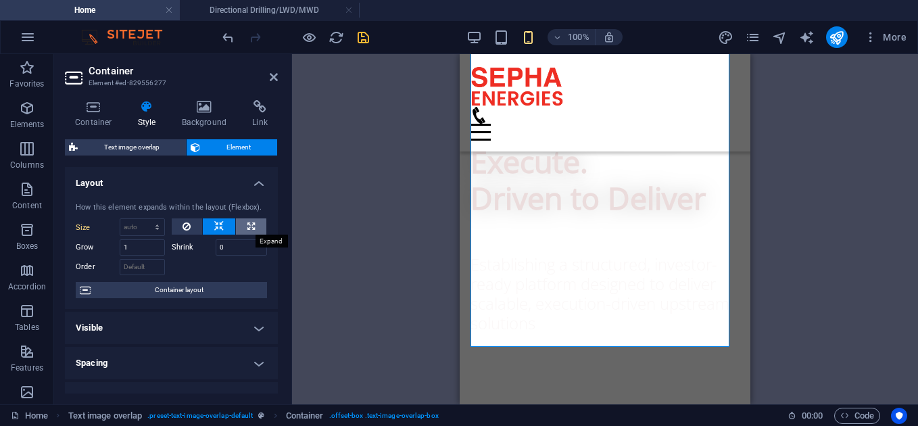
click at [247, 224] on icon at bounding box center [250, 226] width 7 height 16
type input "100"
select select "%"
click at [174, 225] on button at bounding box center [187, 226] width 31 height 16
type input "0"
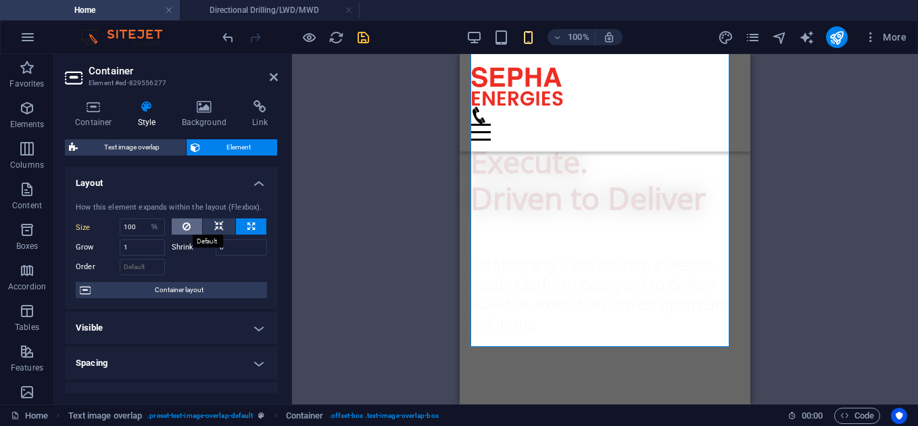
select select "px"
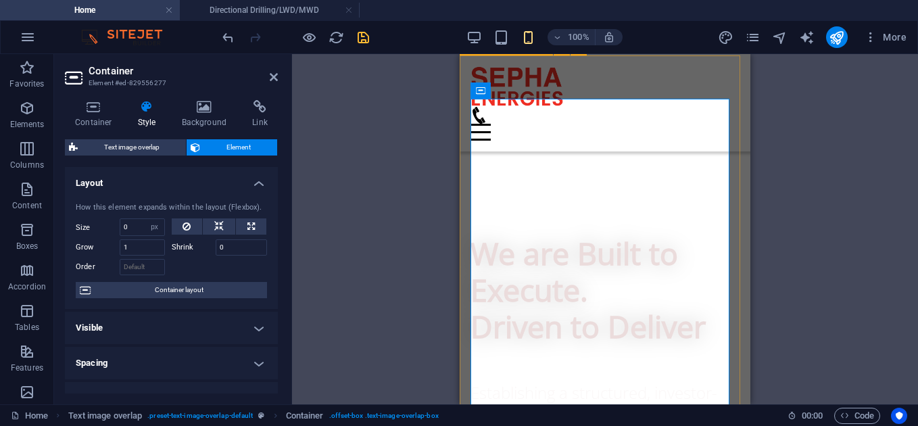
scroll to position [691, 0]
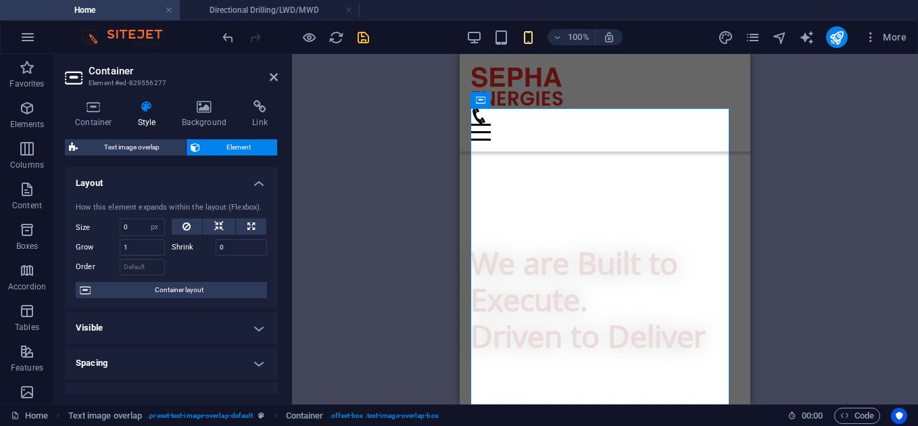
click at [259, 185] on h4 "Layout" at bounding box center [171, 179] width 213 height 24
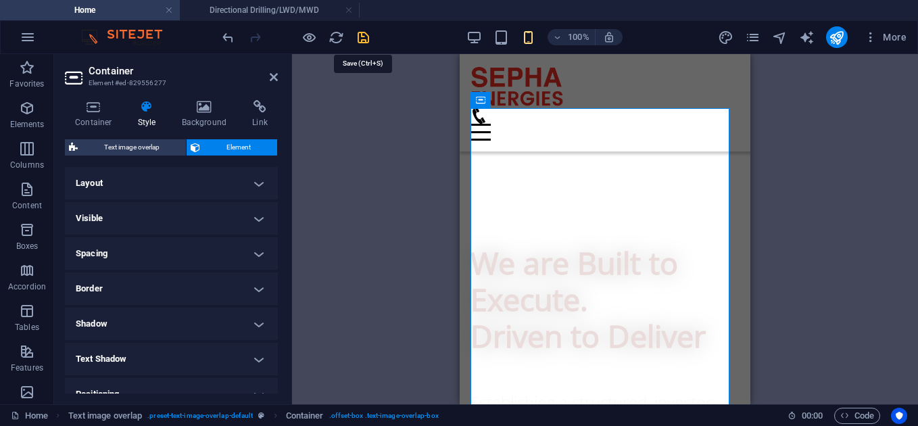
click at [365, 40] on icon "save" at bounding box center [363, 38] width 16 height 16
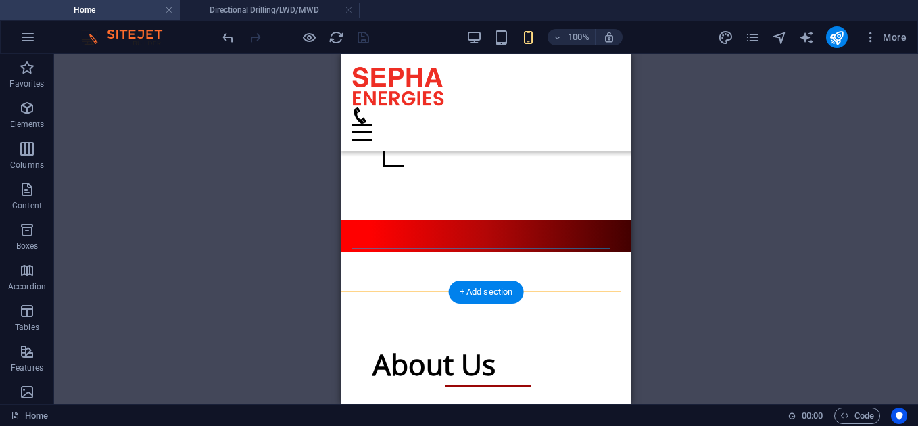
scroll to position [1209, 0]
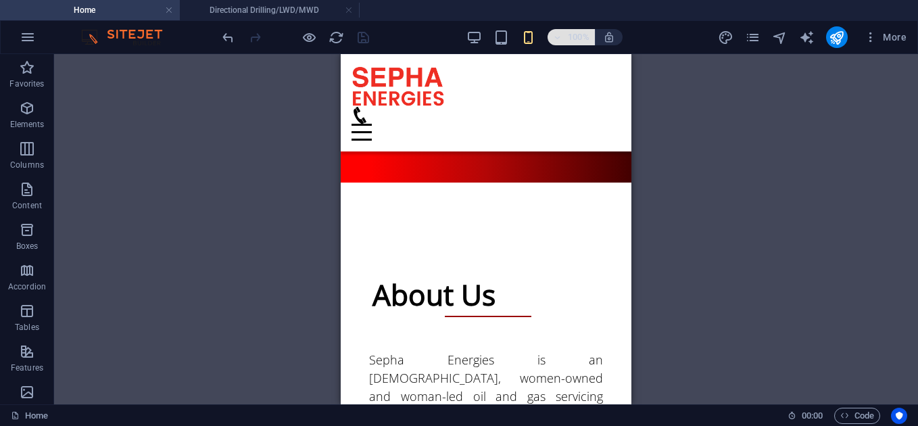
click at [580, 39] on h6 "100%" at bounding box center [579, 37] width 22 height 16
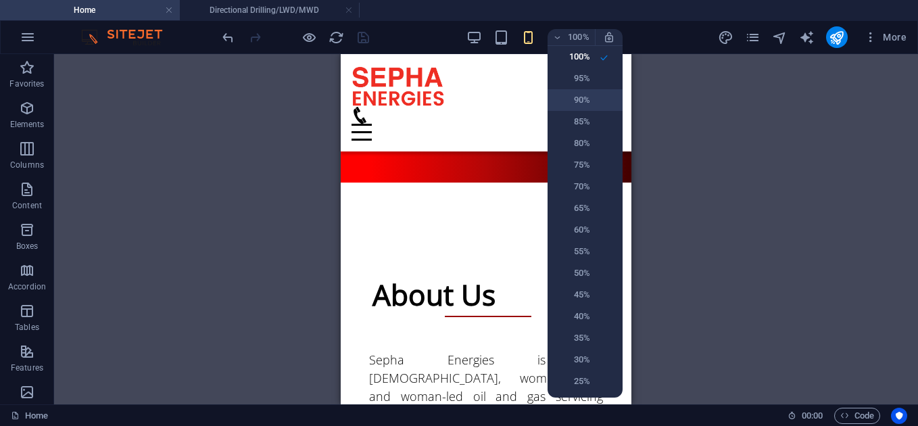
click at [588, 93] on h6 "90%" at bounding box center [572, 100] width 34 height 16
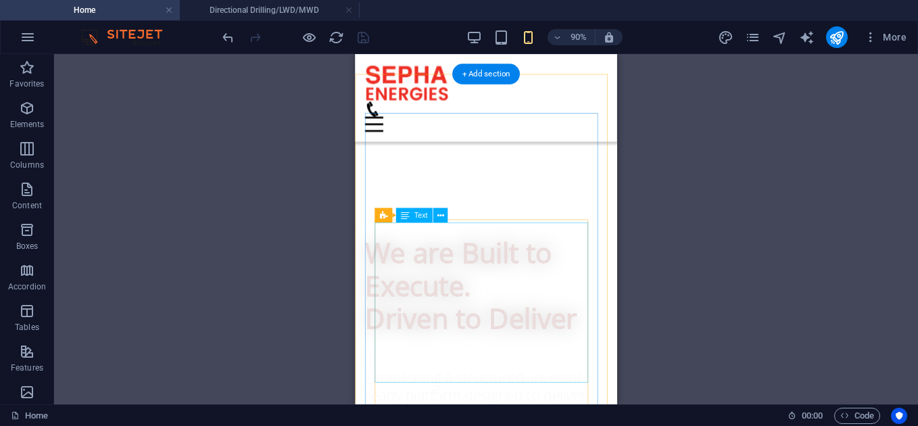
scroll to position [678, 0]
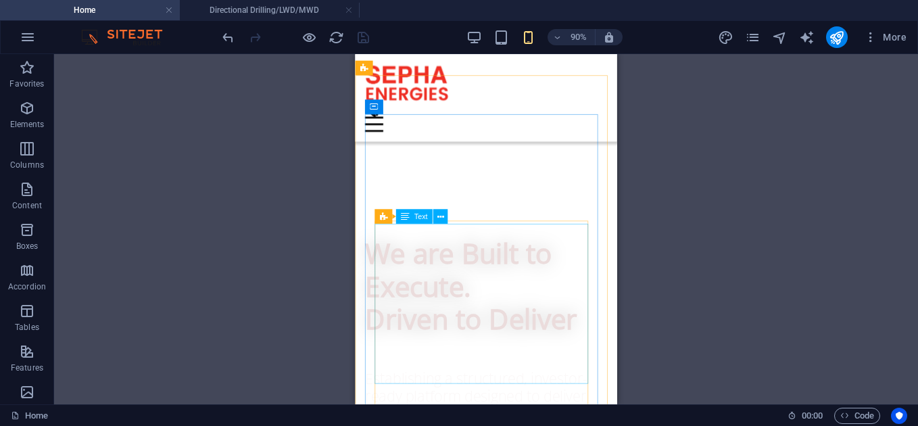
click at [411, 220] on div "Text" at bounding box center [414, 216] width 36 height 15
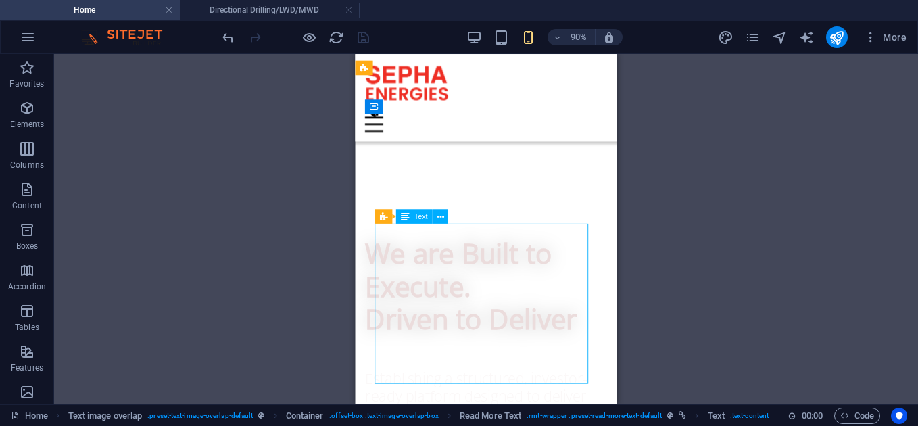
click at [411, 220] on div "Text" at bounding box center [414, 216] width 36 height 15
click at [411, 220] on div "Drag here to replace the existing content. Press “Ctrl” if you want to create a…" at bounding box center [485, 229] width 863 height 350
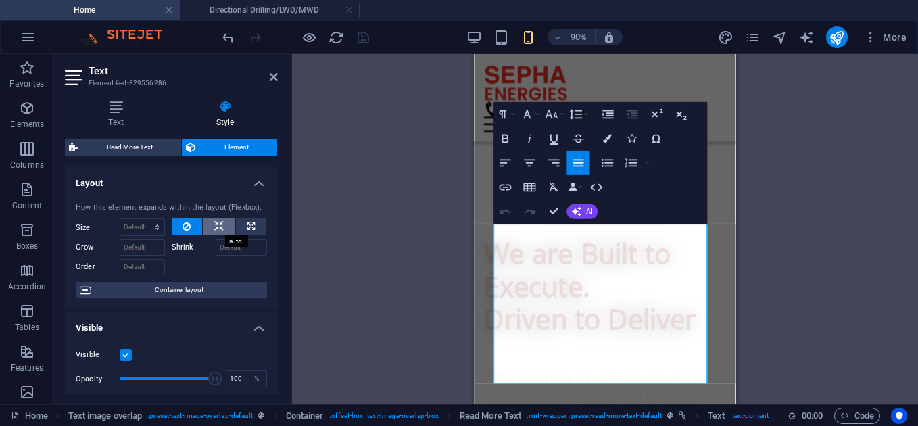
click at [211, 229] on button at bounding box center [219, 226] width 32 height 16
click at [264, 226] on div at bounding box center [220, 226] width 96 height 17
click at [255, 226] on button at bounding box center [251, 226] width 30 height 16
type input "100"
select select "%"
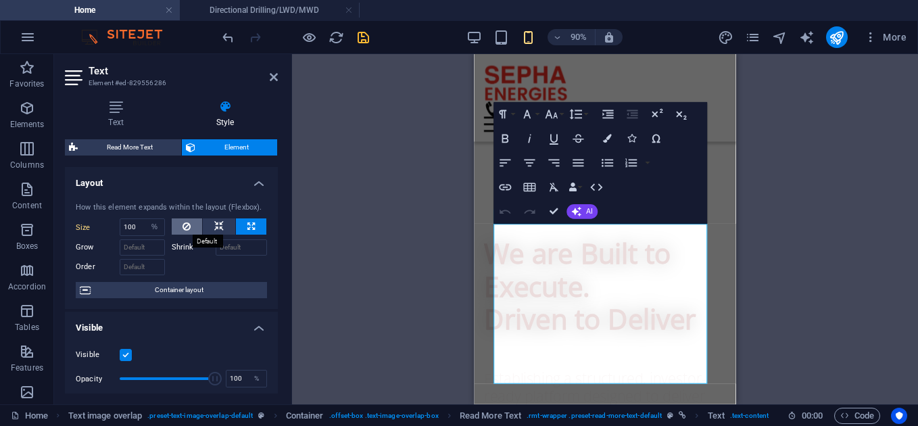
click at [183, 230] on icon at bounding box center [186, 226] width 8 height 16
select select "DISABLED_OPTION_VALUE"
click at [249, 182] on h4 "Layout" at bounding box center [171, 179] width 213 height 24
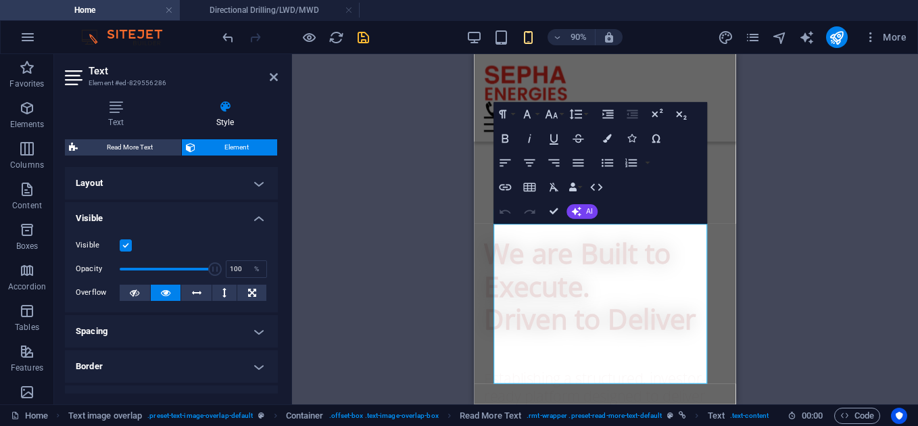
click at [253, 217] on h4 "Visible" at bounding box center [171, 214] width 213 height 24
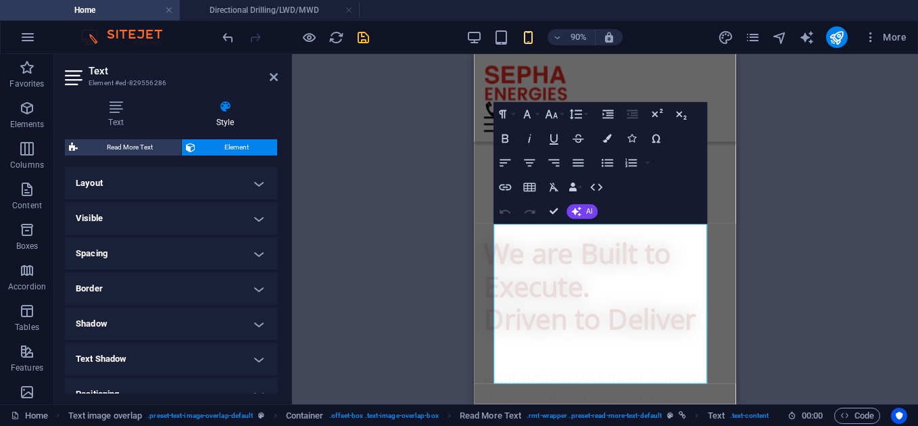
click at [249, 253] on h4 "Spacing" at bounding box center [171, 253] width 213 height 32
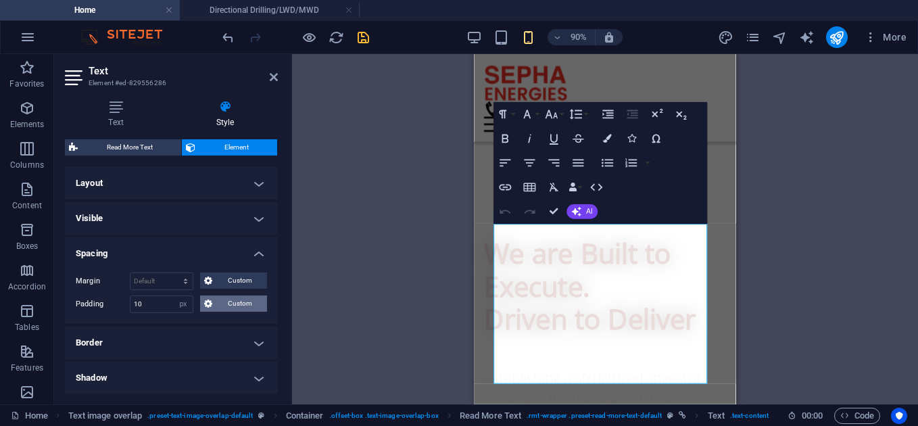
click at [226, 302] on span "Custom" at bounding box center [239, 303] width 47 height 16
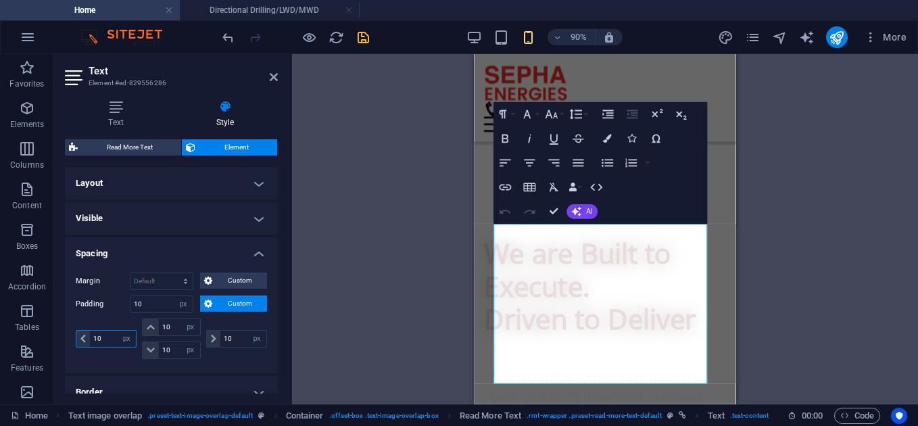
drag, startPoint x: 101, startPoint y: 343, endPoint x: 57, endPoint y: 333, distance: 45.1
click at [57, 333] on div "Text Style Text Add, edit, and format text directly on the website. Default col…" at bounding box center [171, 246] width 234 height 315
type input "0"
select select "DISABLED_OPTION_VALUE"
type input "0"
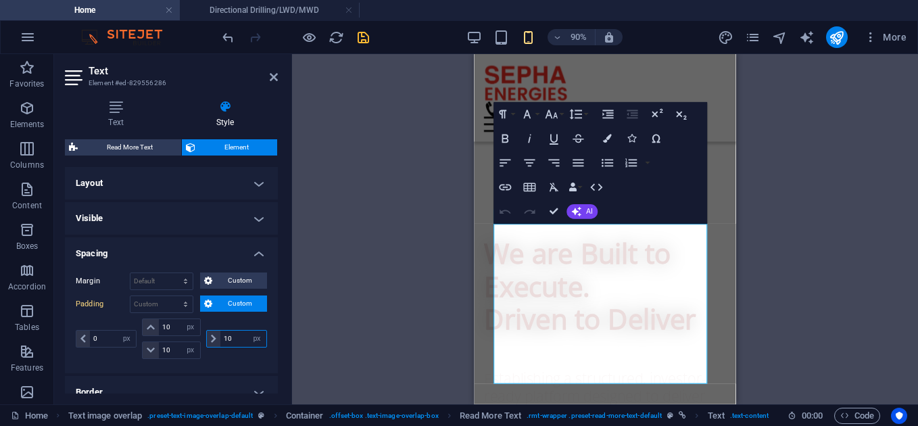
drag, startPoint x: 237, startPoint y: 334, endPoint x: 201, endPoint y: 330, distance: 36.7
click at [201, 330] on div "0 px rem % vh vw 10 px rem % vh vw 10 px rem % vh vw 10 px rem % vh vw" at bounding box center [171, 338] width 191 height 41
type input "0"
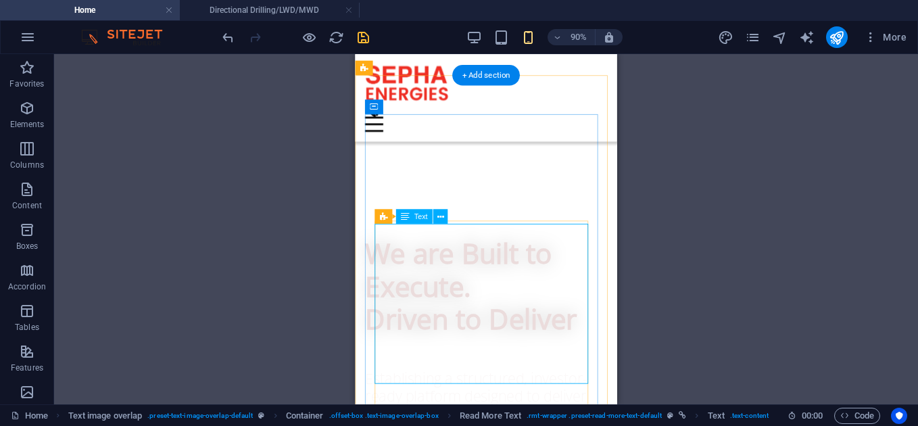
select select "px"
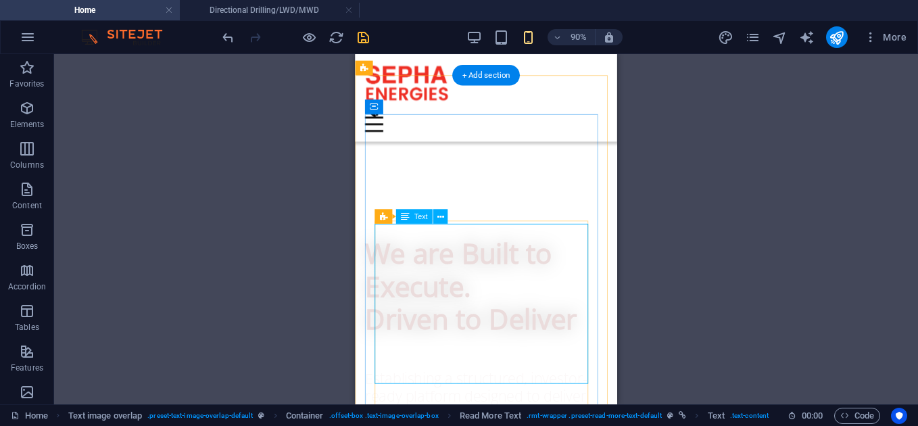
select select "px"
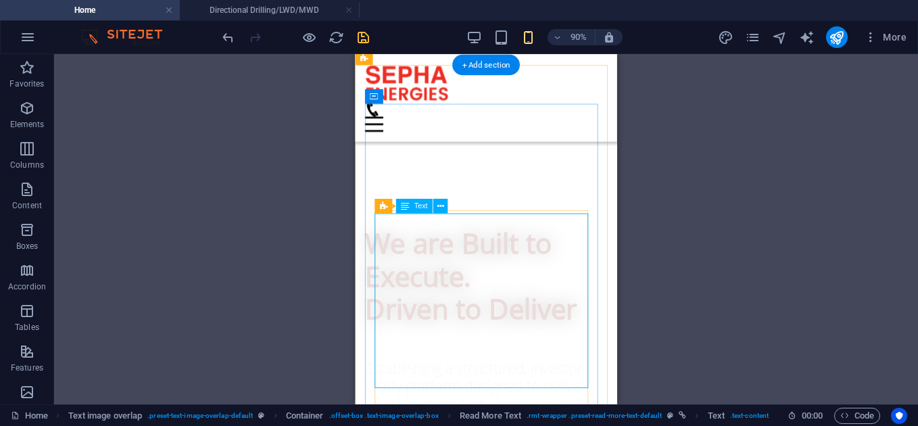
scroll to position [685, 0]
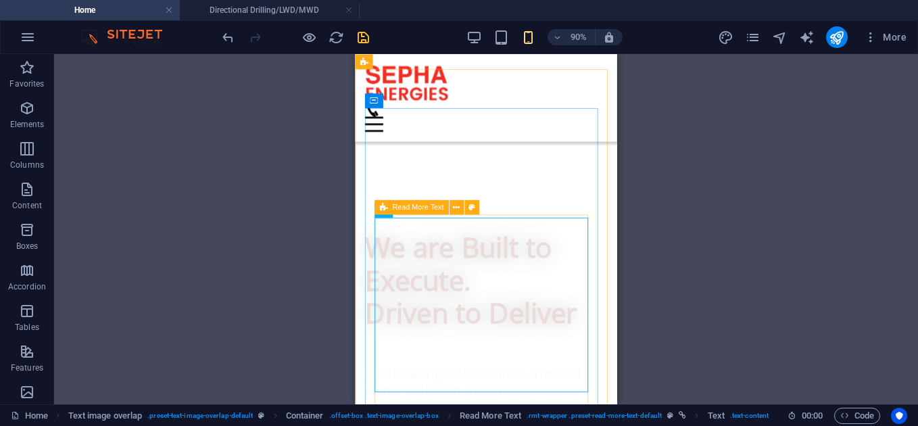
click at [382, 207] on icon at bounding box center [384, 207] width 8 height 15
select select "px"
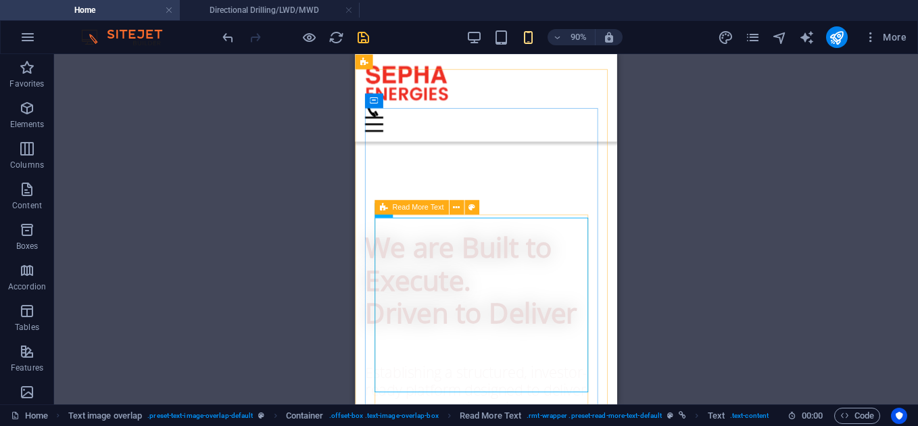
select select "px"
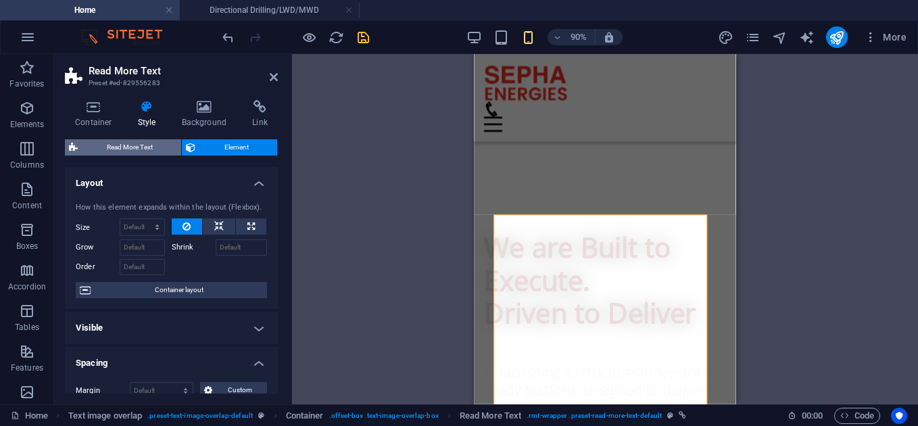
click at [146, 153] on span "Read More Text" at bounding box center [129, 147] width 95 height 16
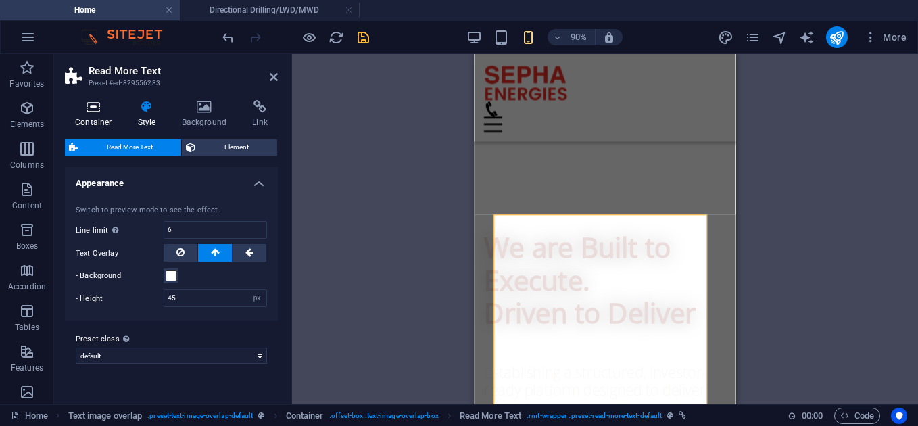
click at [99, 116] on h4 "Container" at bounding box center [96, 114] width 63 height 28
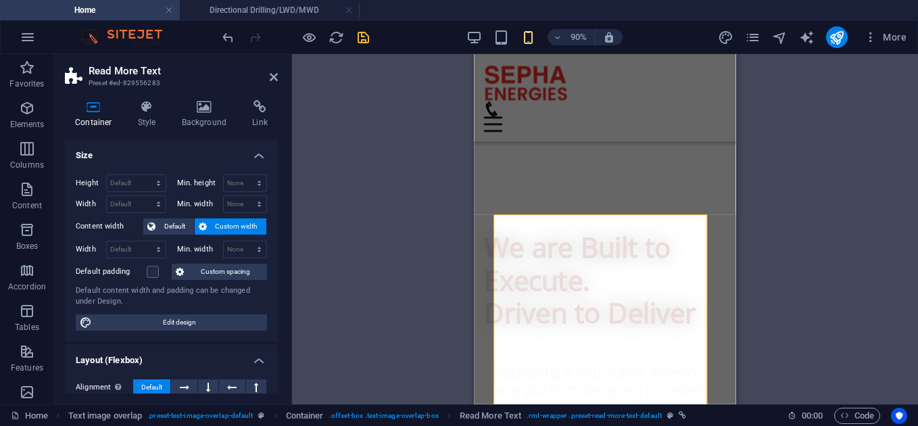
click at [211, 227] on span "Custom width" at bounding box center [237, 226] width 52 height 16
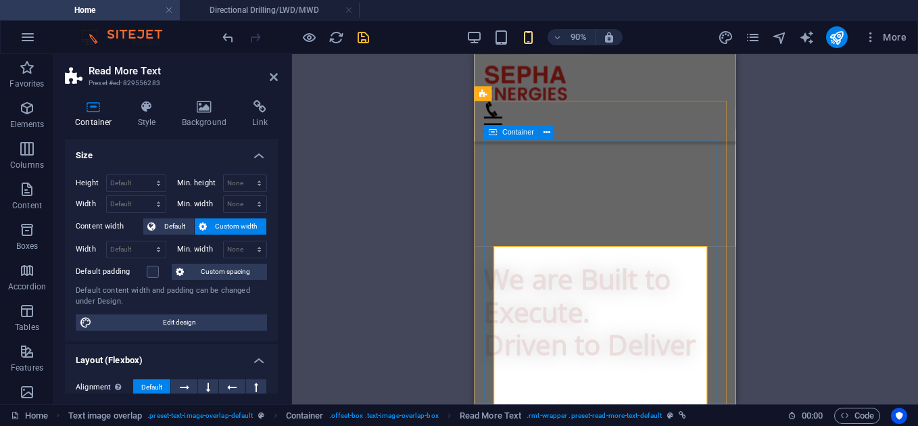
select select "px"
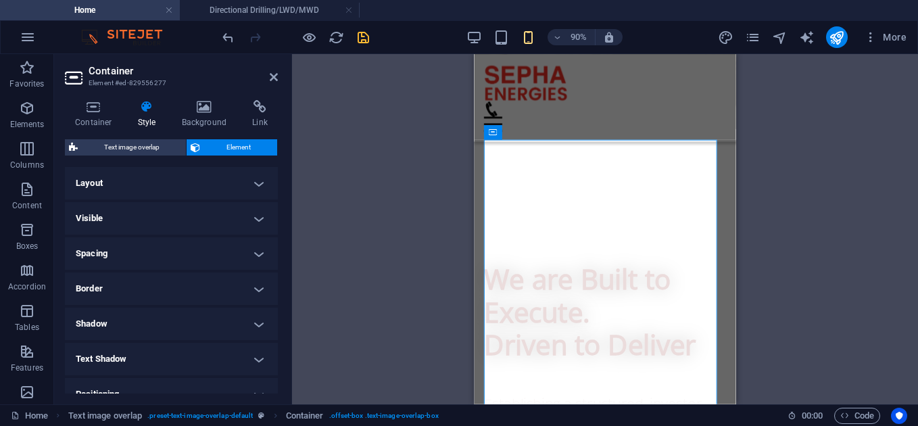
click at [168, 177] on h4 "Layout" at bounding box center [171, 183] width 213 height 32
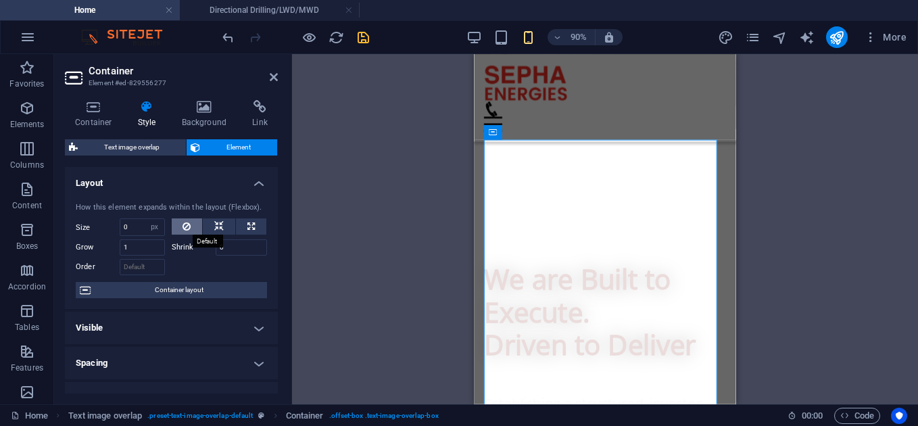
click at [184, 228] on icon at bounding box center [186, 226] width 8 height 16
type input "0"
select select "px"
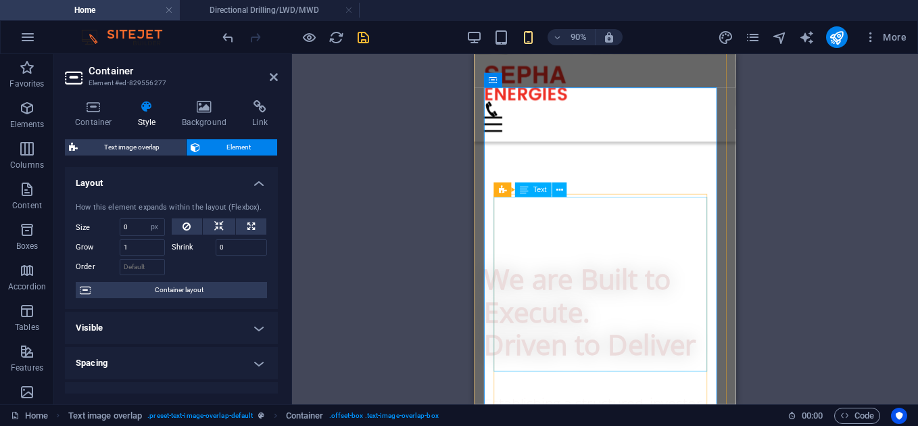
scroll to position [714, 0]
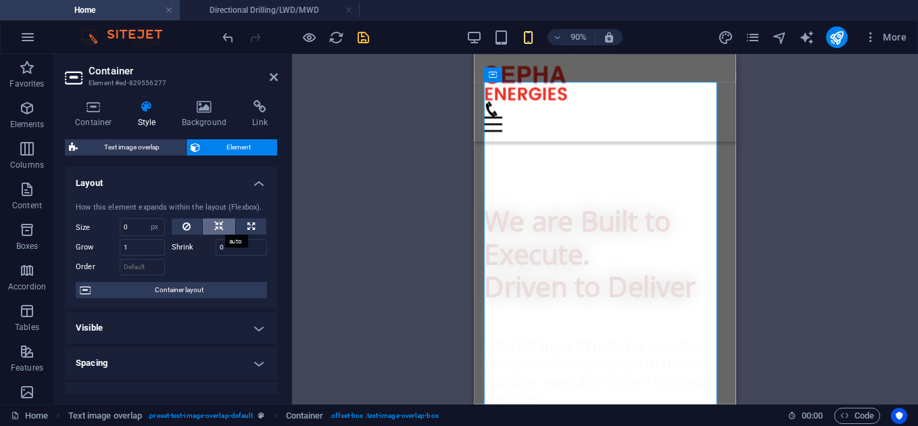
click at [218, 231] on icon at bounding box center [218, 226] width 9 height 16
select select "DISABLED_OPTION_VALUE"
click at [176, 222] on button at bounding box center [187, 226] width 31 height 16
type input "0"
select select "px"
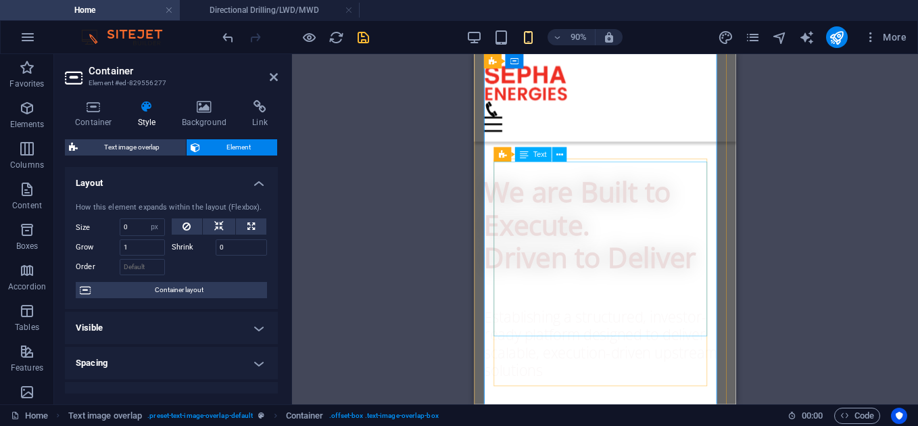
scroll to position [736, 0]
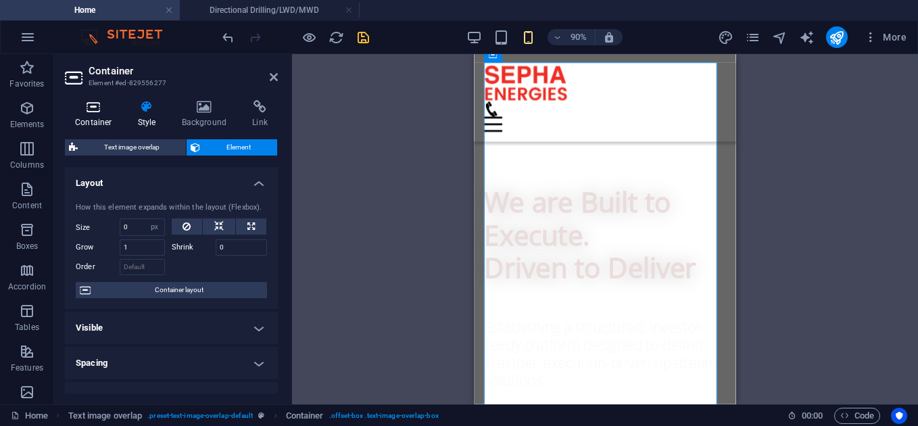
click at [95, 112] on icon at bounding box center [93, 107] width 57 height 14
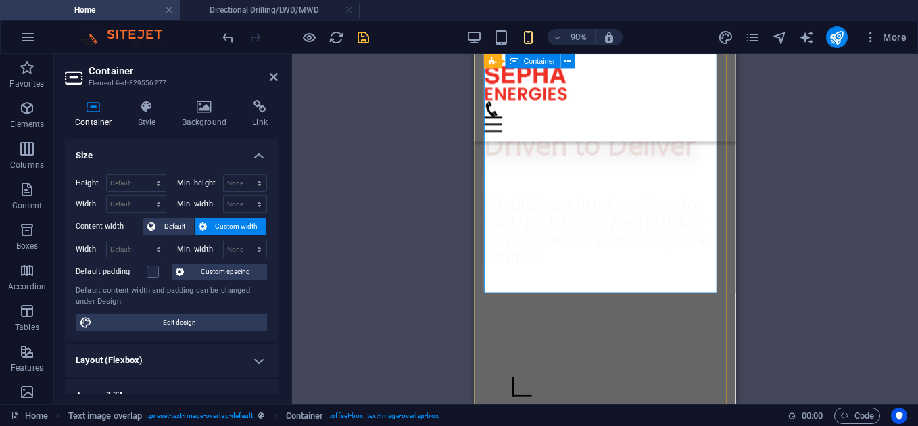
scroll to position [832, 0]
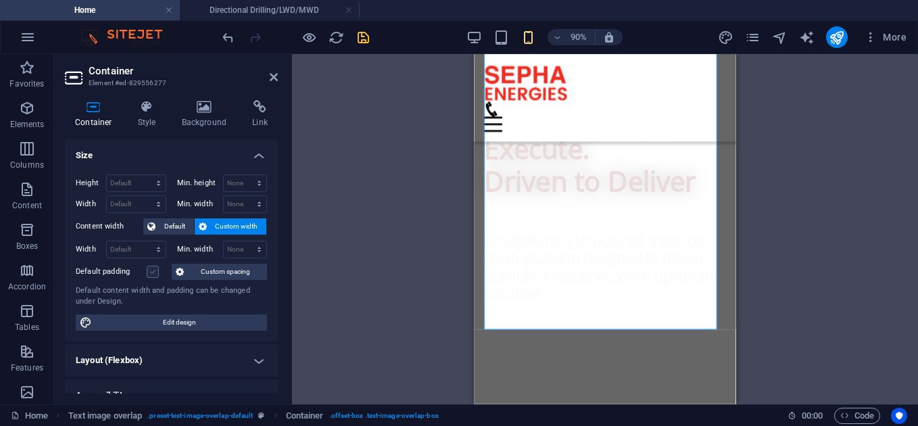
click at [155, 267] on label at bounding box center [153, 272] width 12 height 12
click at [0, 0] on input "Default padding" at bounding box center [0, 0] width 0 height 0
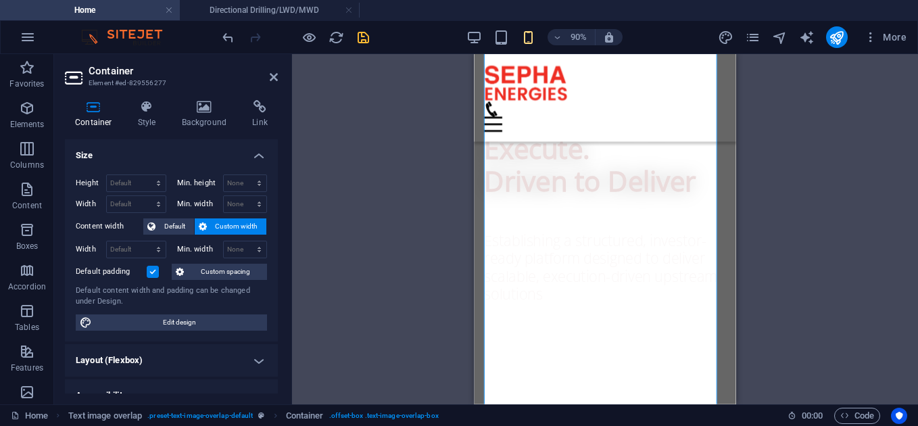
click at [155, 267] on label at bounding box center [153, 272] width 12 height 12
click at [0, 0] on input "Default padding" at bounding box center [0, 0] width 0 height 0
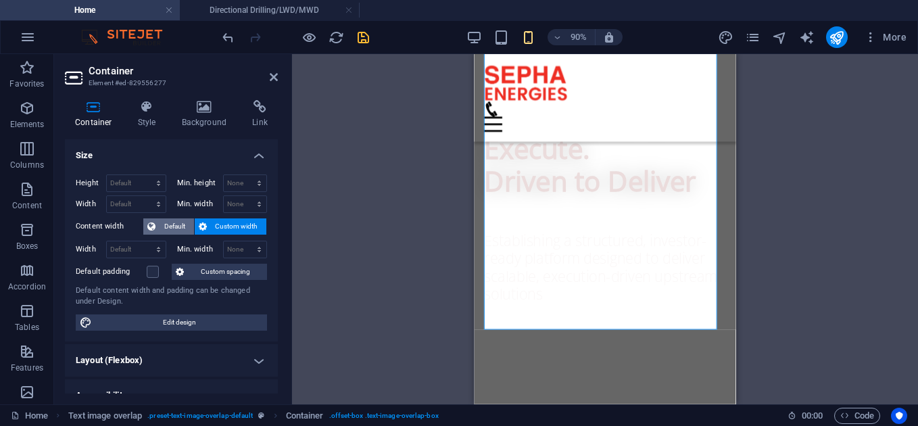
click at [180, 222] on span "Default" at bounding box center [174, 226] width 30 height 16
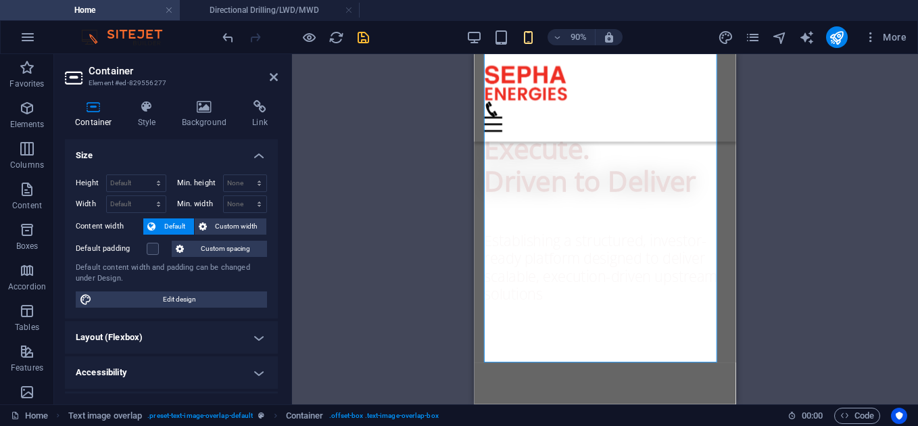
click at [180, 222] on span "Default" at bounding box center [174, 226] width 30 height 16
click at [226, 224] on span "Custom width" at bounding box center [237, 226] width 52 height 16
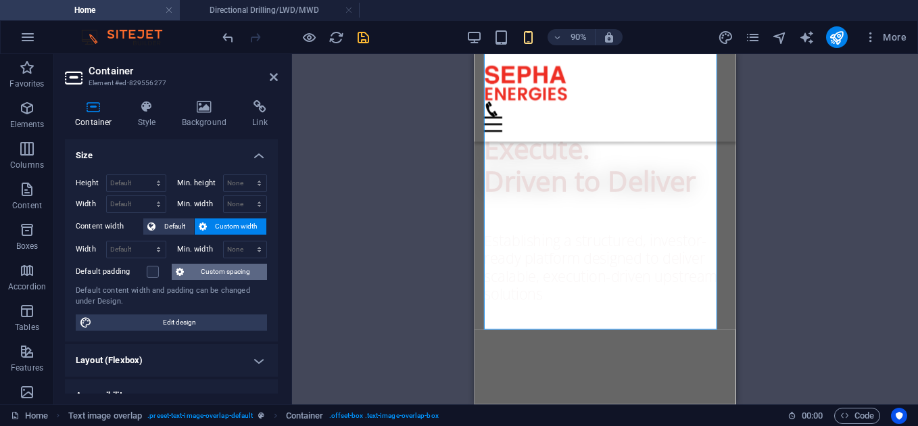
click at [220, 268] on span "Custom spacing" at bounding box center [225, 272] width 75 height 16
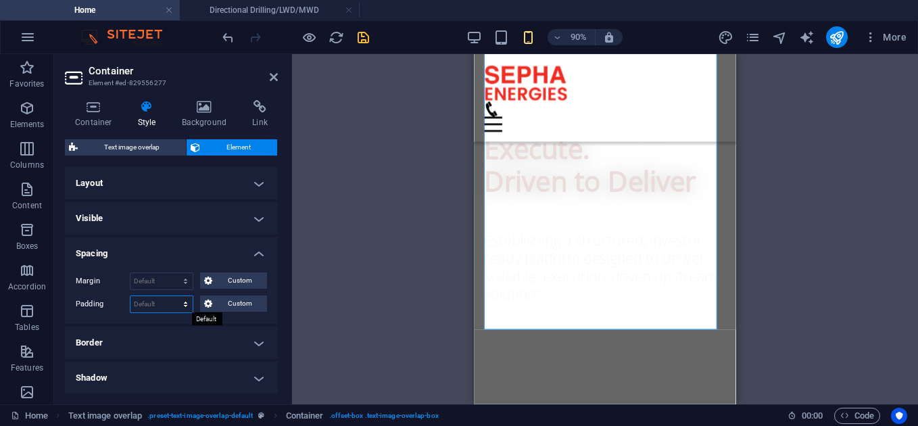
click at [182, 306] on select "Default px rem % vh vw Custom" at bounding box center [161, 304] width 62 height 16
select select "px"
click at [172, 296] on select "Default px rem % vh vw Custom" at bounding box center [161, 304] width 62 height 16
type input "0"
click at [268, 310] on div "Margin Default auto px % rem vw vh Custom Custom auto px % rem vw vh auto px % …" at bounding box center [171, 292] width 213 height 62
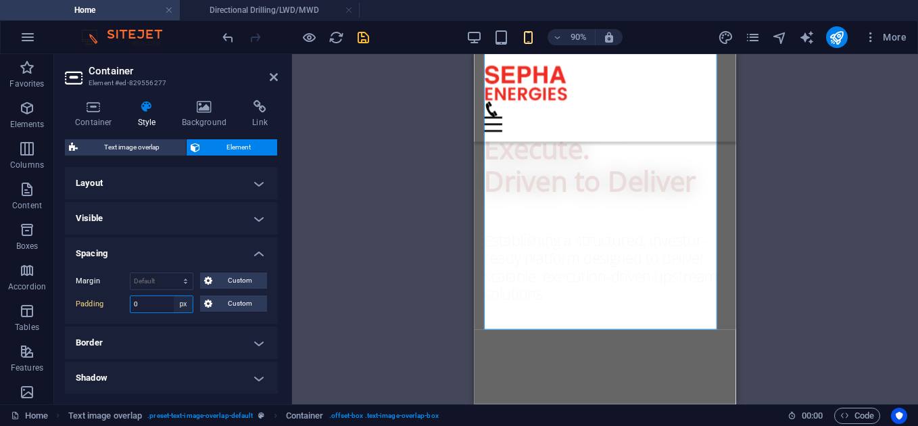
click at [184, 307] on select "Default px rem % vh vw Custom" at bounding box center [183, 304] width 19 height 16
select select "default"
click at [174, 296] on select "Default px rem % vh vw Custom" at bounding box center [183, 304] width 19 height 16
select select "DISABLED_OPTION_VALUE"
click at [255, 258] on h4 "Spacing" at bounding box center [171, 249] width 213 height 24
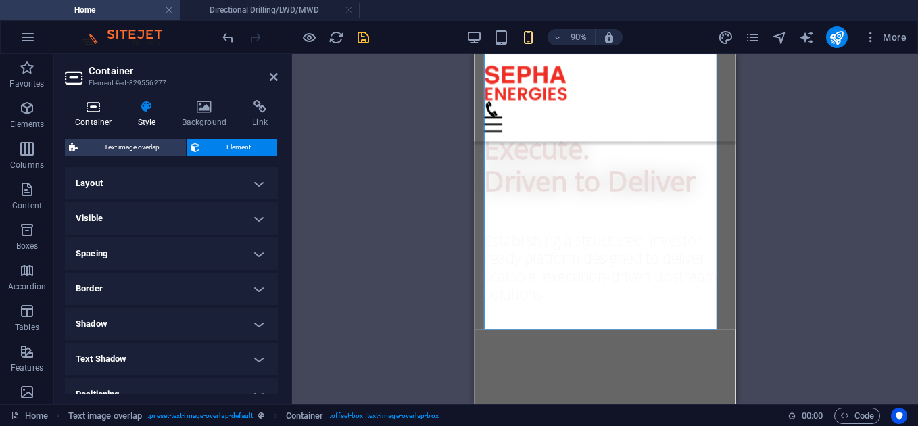
click at [94, 105] on icon at bounding box center [93, 107] width 57 height 14
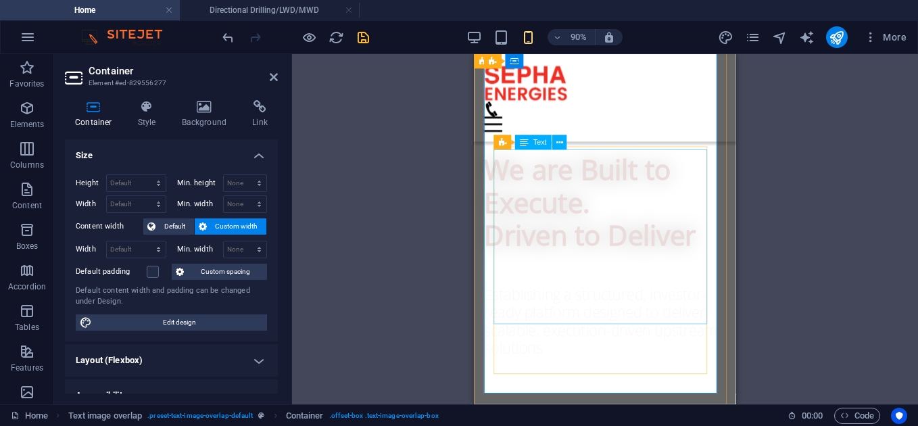
scroll to position [773, 0]
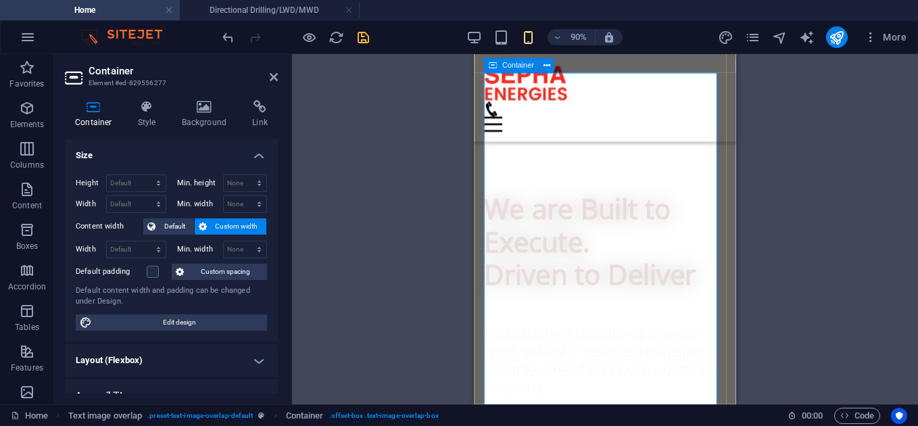
scroll to position [730, 0]
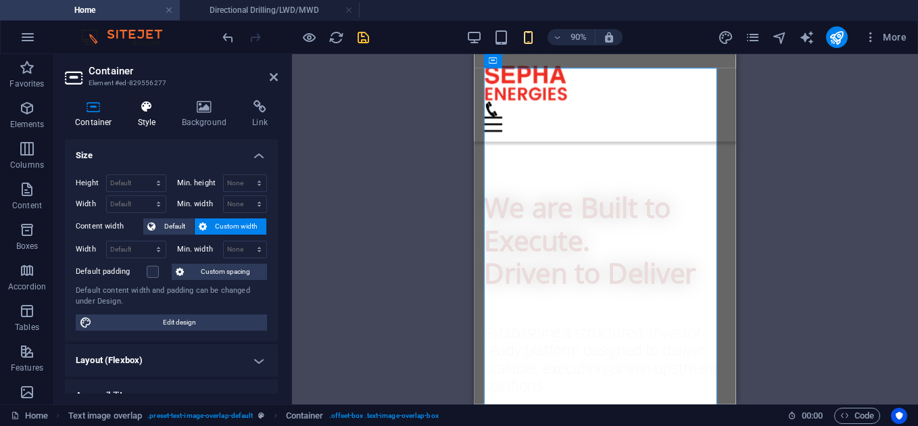
click at [132, 111] on icon at bounding box center [147, 107] width 39 height 14
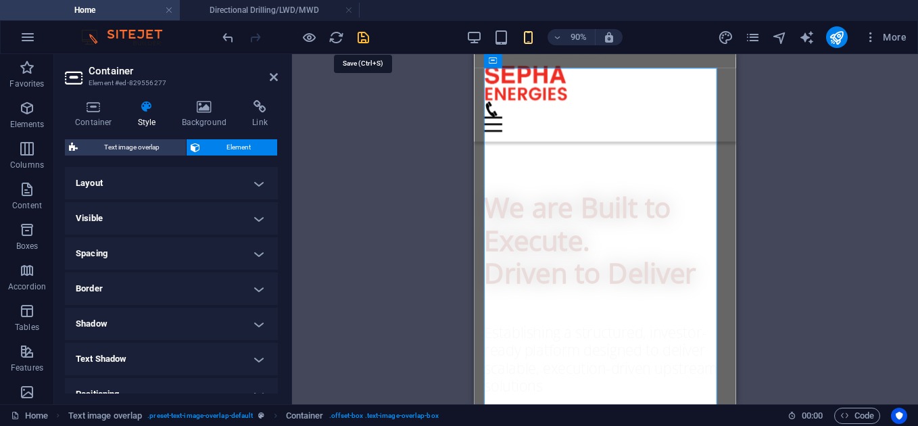
click at [366, 36] on icon "save" at bounding box center [363, 38] width 16 height 16
